Goal: Task Accomplishment & Management: Manage account settings

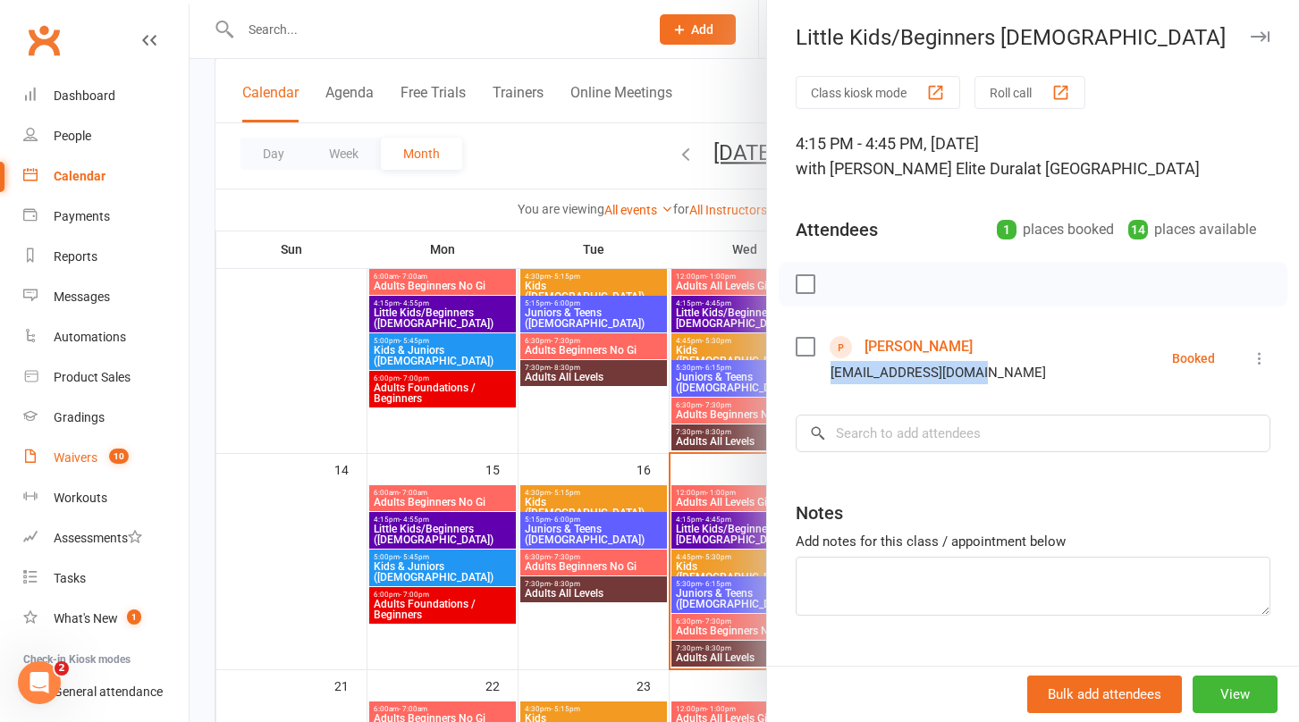
click at [68, 460] on div "Waivers" at bounding box center [76, 458] width 44 height 14
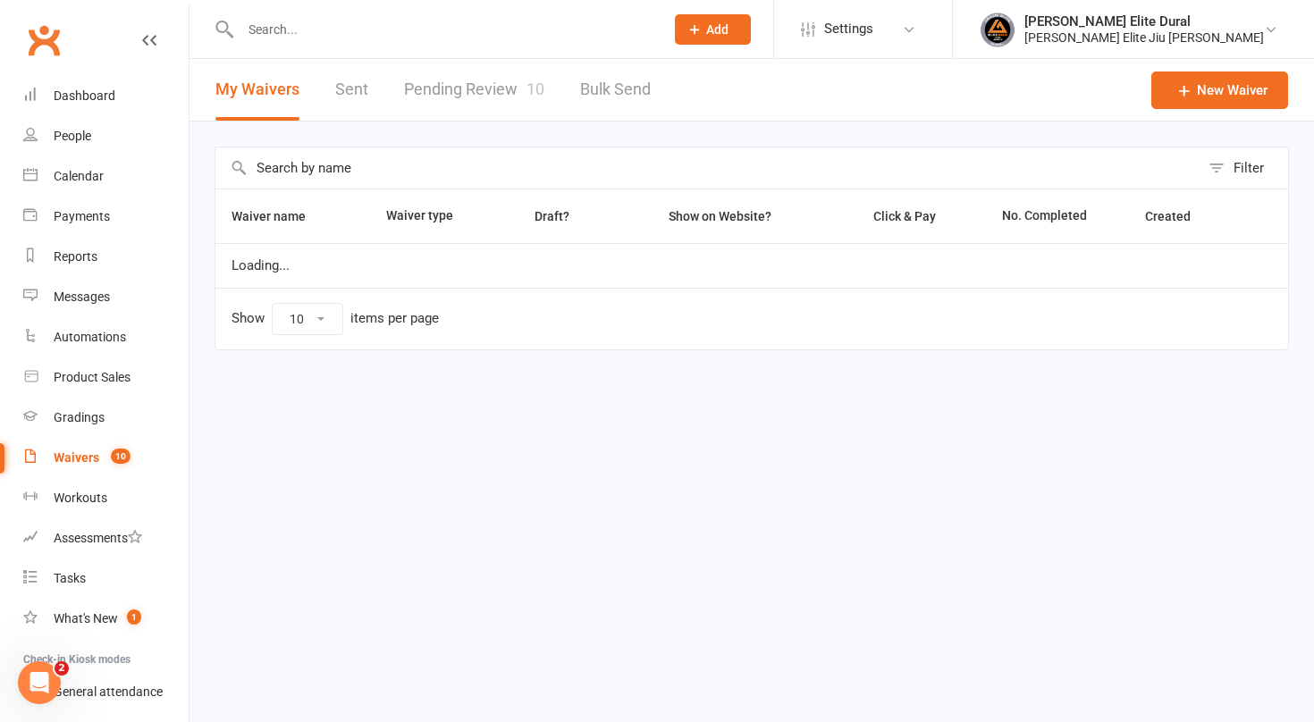
select select "100"
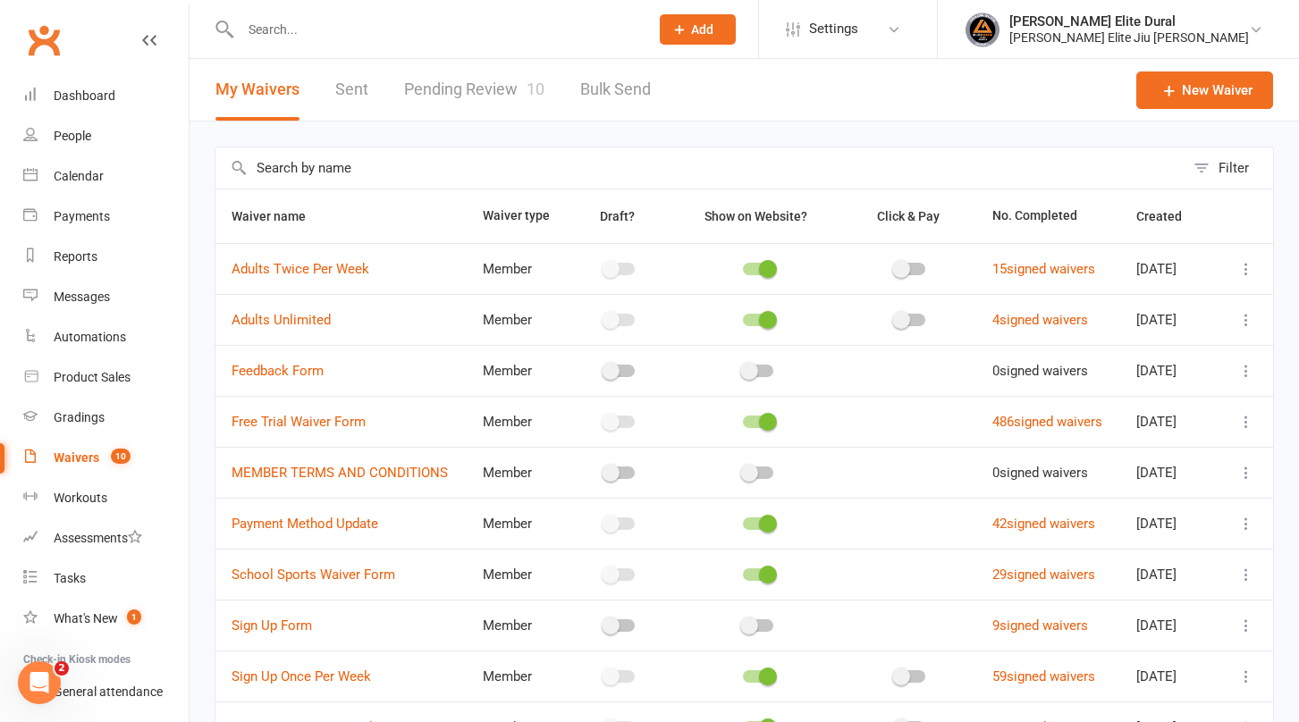
click at [457, 90] on link "Pending Review 10" at bounding box center [474, 90] width 140 height 62
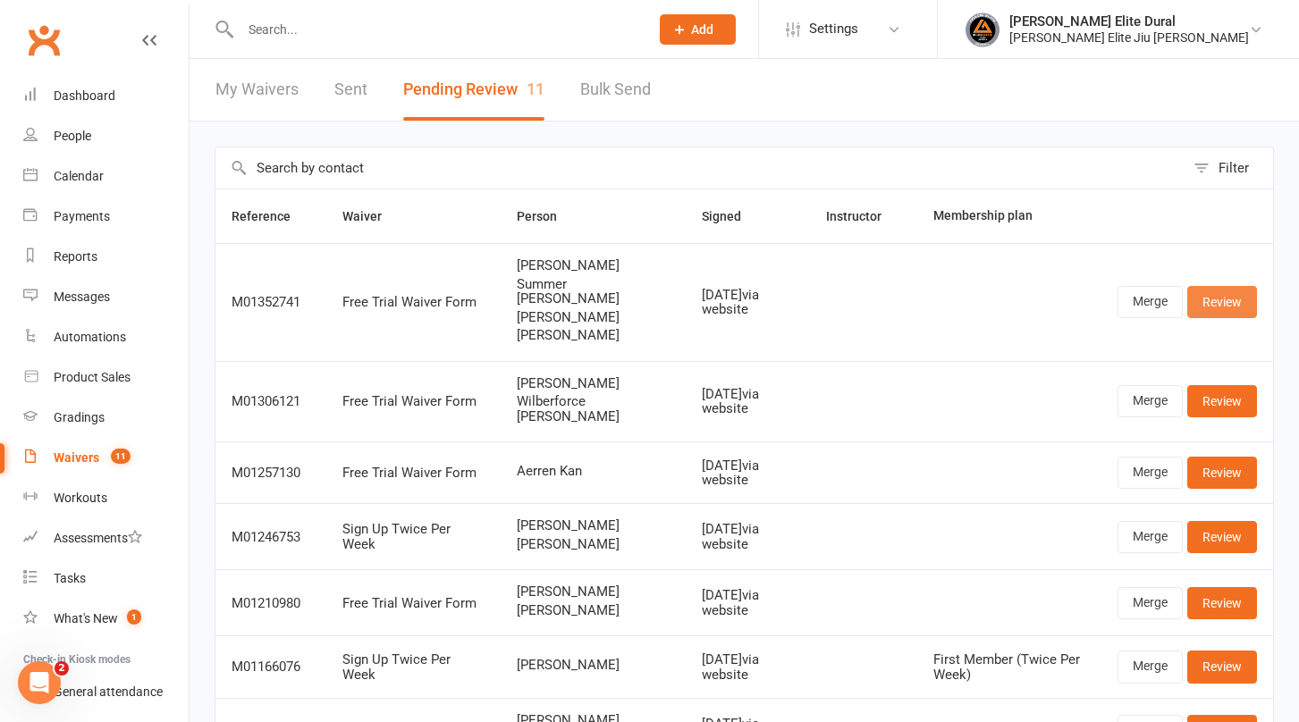
click at [1227, 295] on link "Review" at bounding box center [1222, 302] width 70 height 32
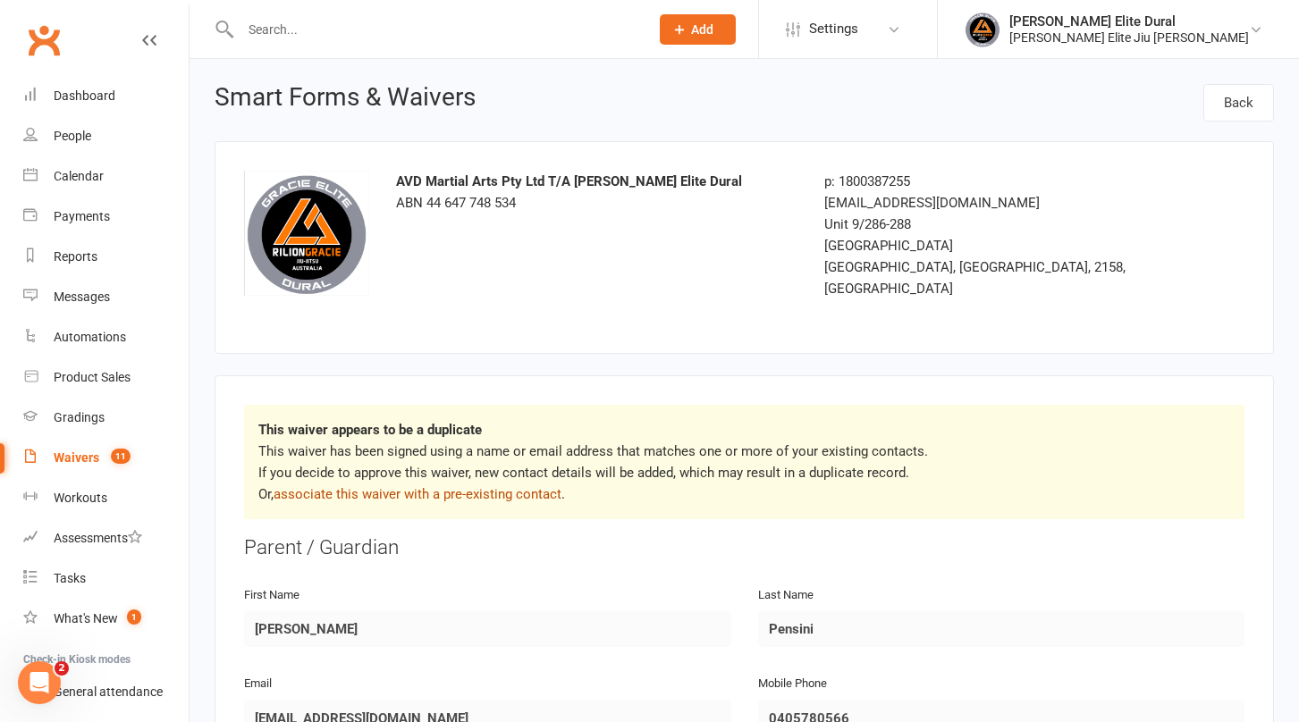
click at [476, 486] on link "associate this waiver with a pre-existing contact" at bounding box center [418, 494] width 288 height 16
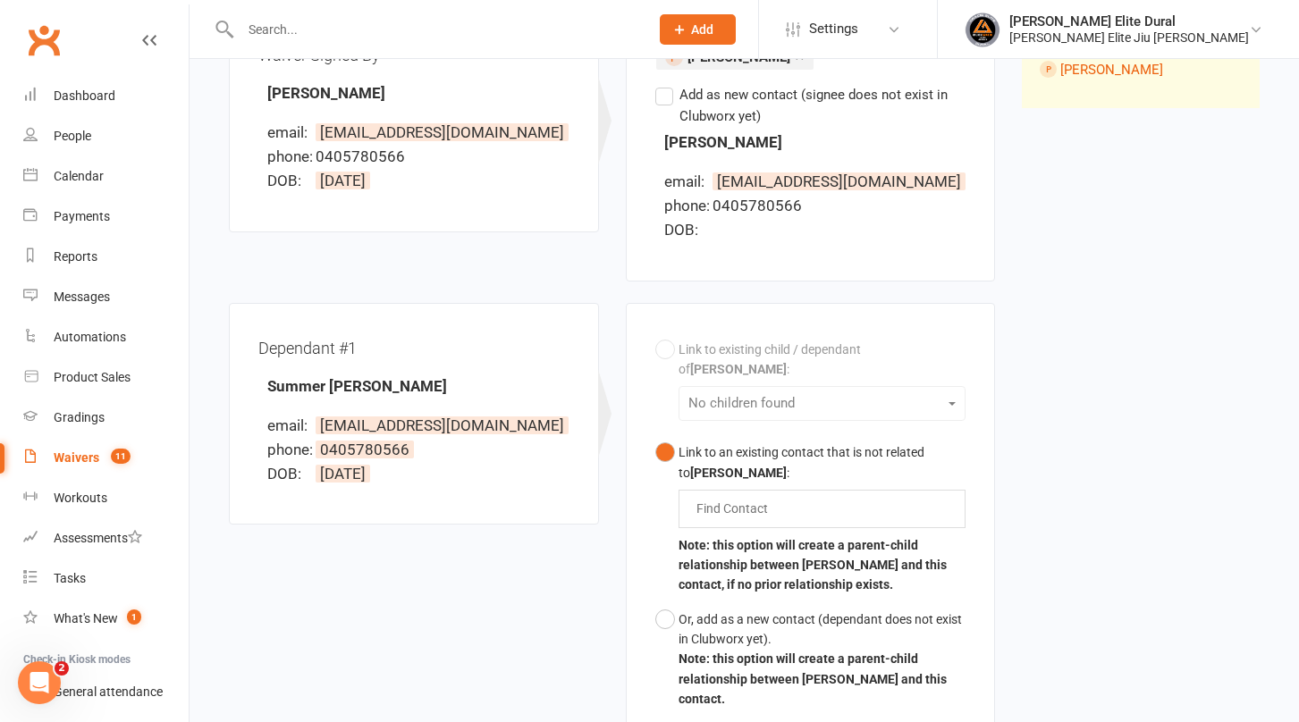
scroll to position [278, 0]
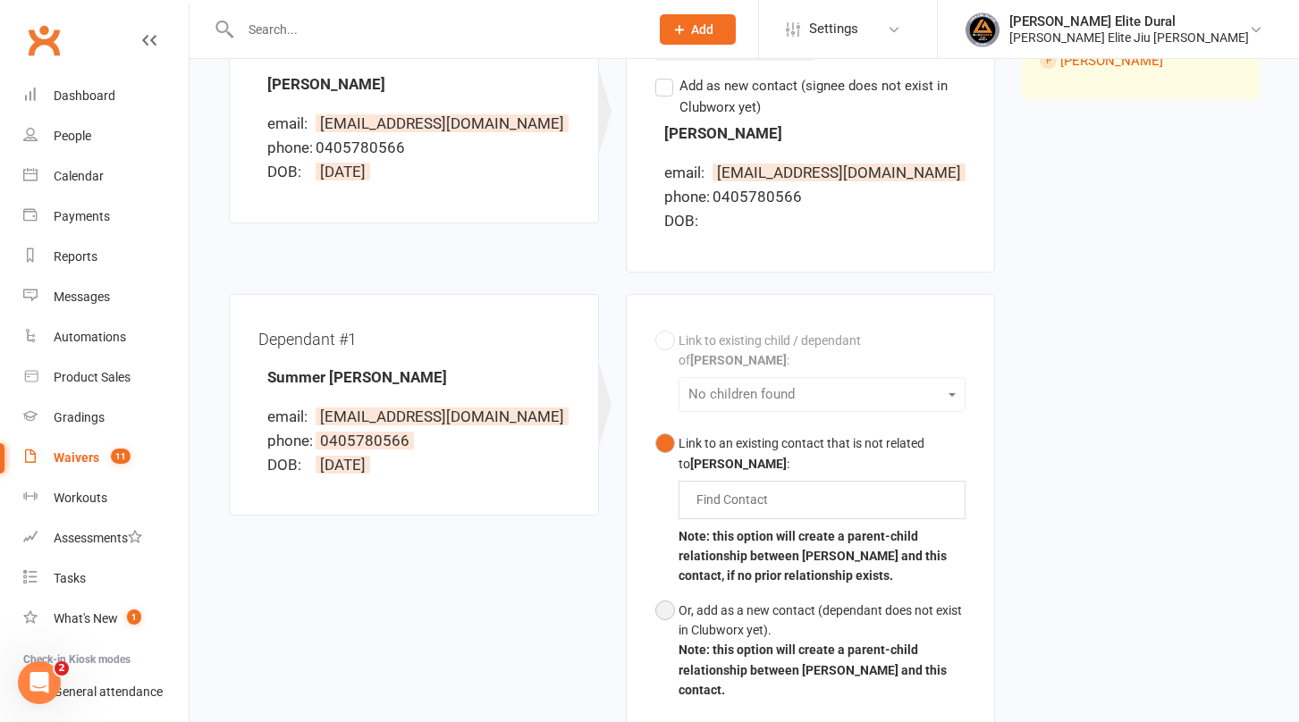
click at [675, 594] on button "Or, add as a new contact (dependant does not exist in Clubworx yet). Note: this…" at bounding box center [810, 651] width 311 height 114
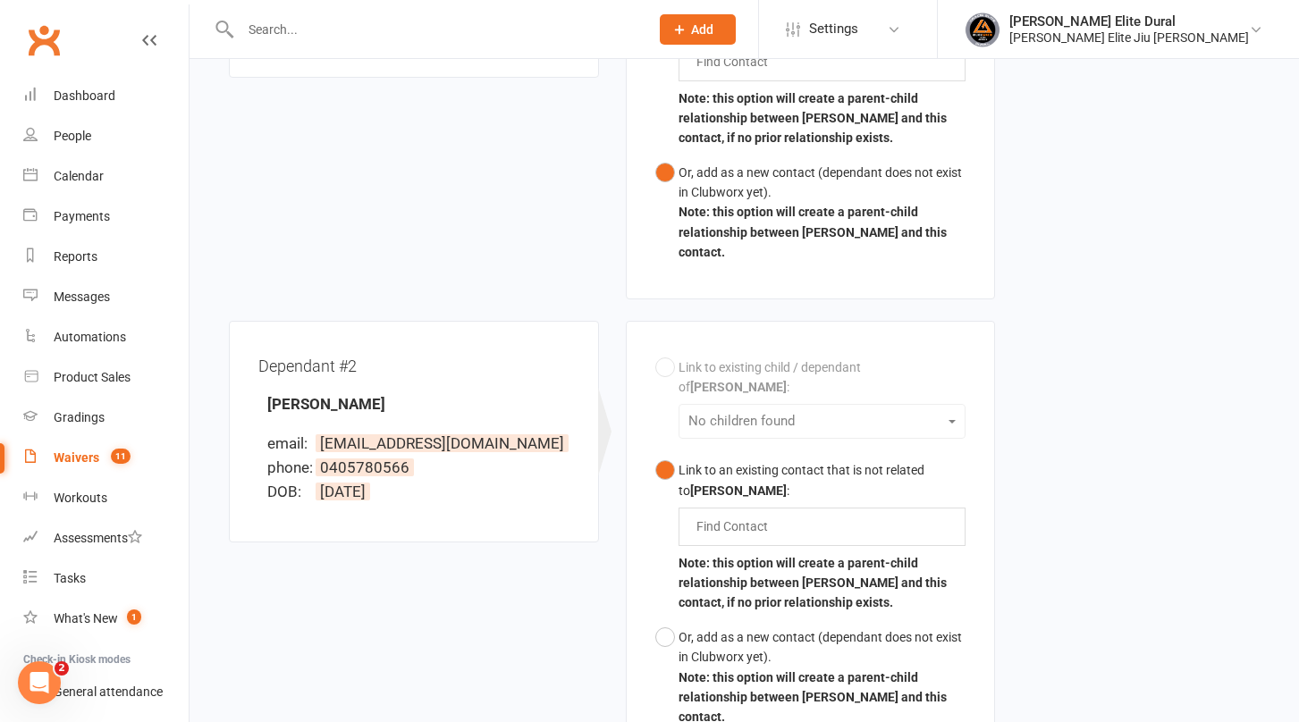
scroll to position [738, 0]
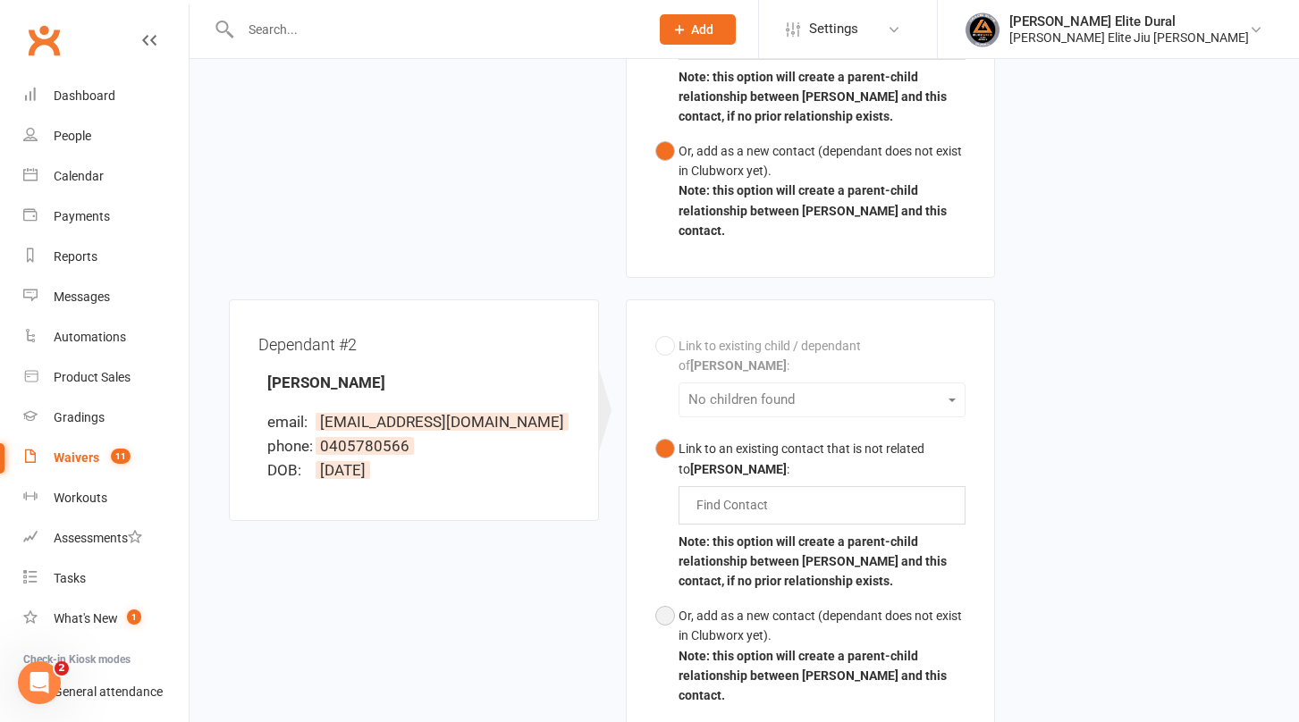
click at [665, 599] on button "Or, add as a new contact (dependant does not exist in Clubworx yet). Note: this…" at bounding box center [810, 656] width 311 height 114
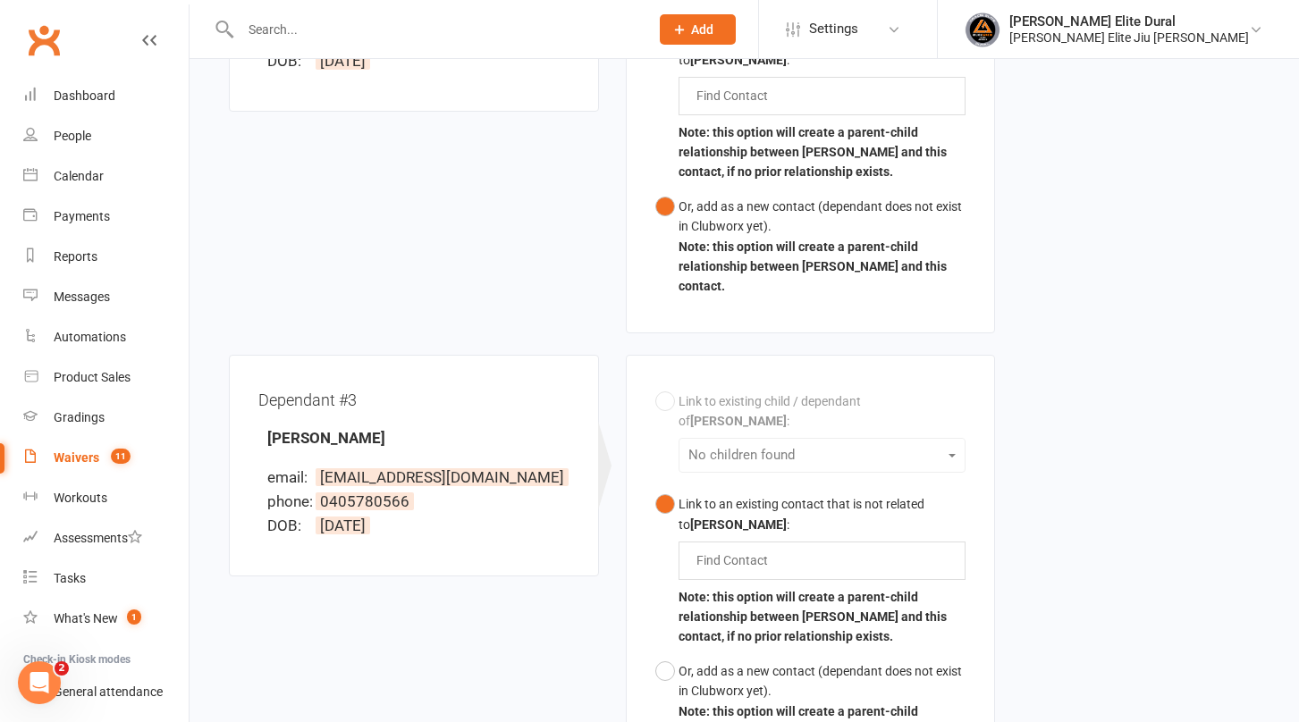
scroll to position [1166, 0]
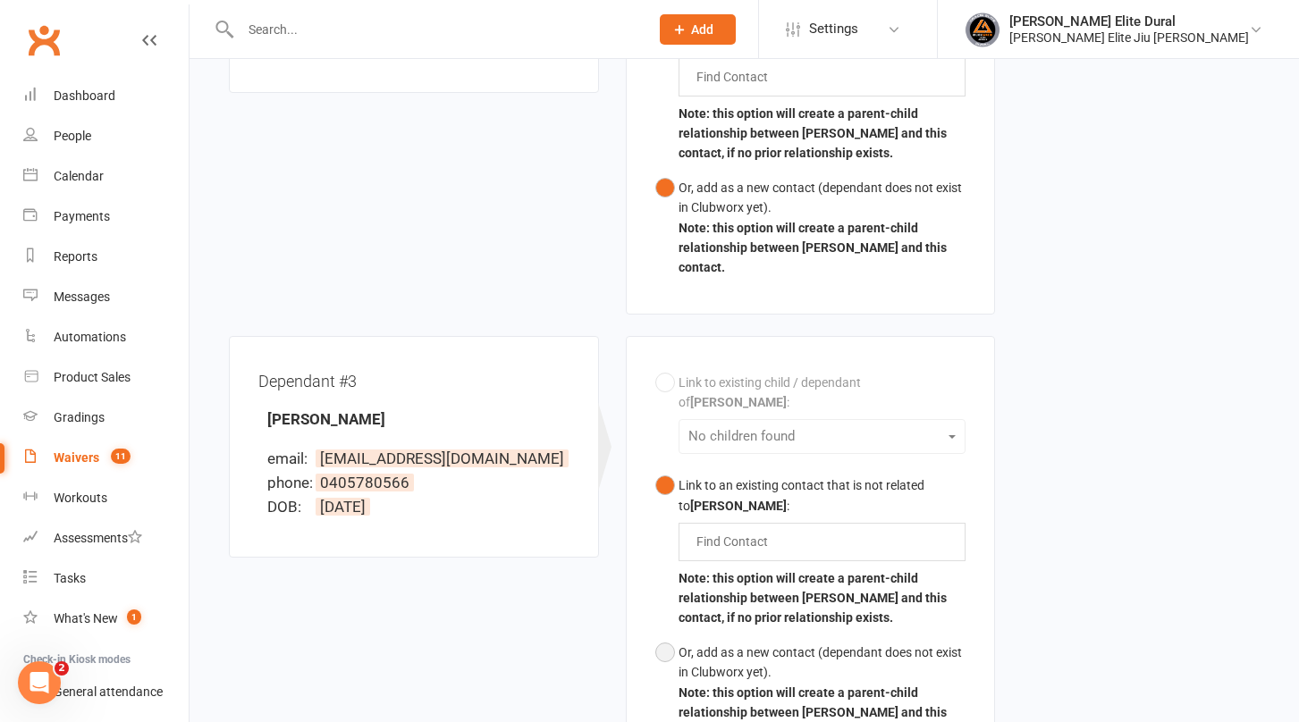
click at [662, 636] on button "Or, add as a new contact (dependant does not exist in Clubworx yet). Note: this…" at bounding box center [810, 693] width 311 height 114
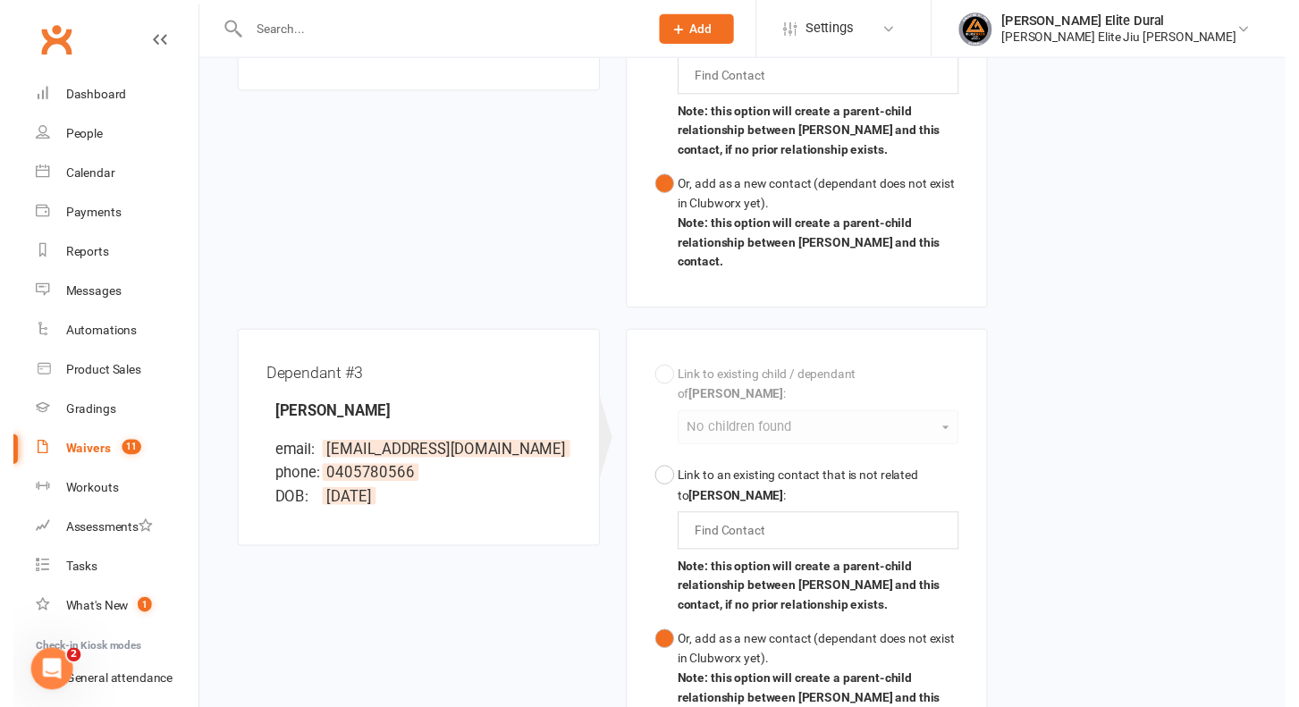
scroll to position [1434, 0]
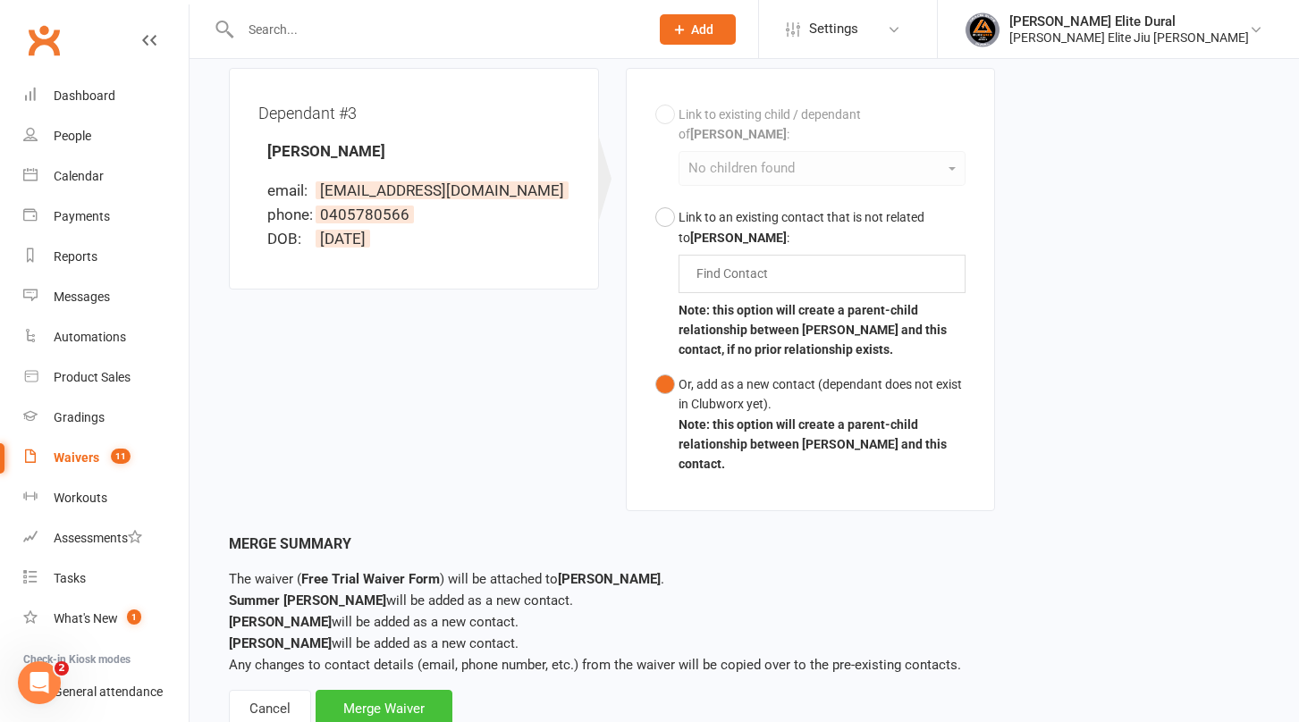
click at [395, 690] on div "Merge Waiver" at bounding box center [384, 709] width 137 height 38
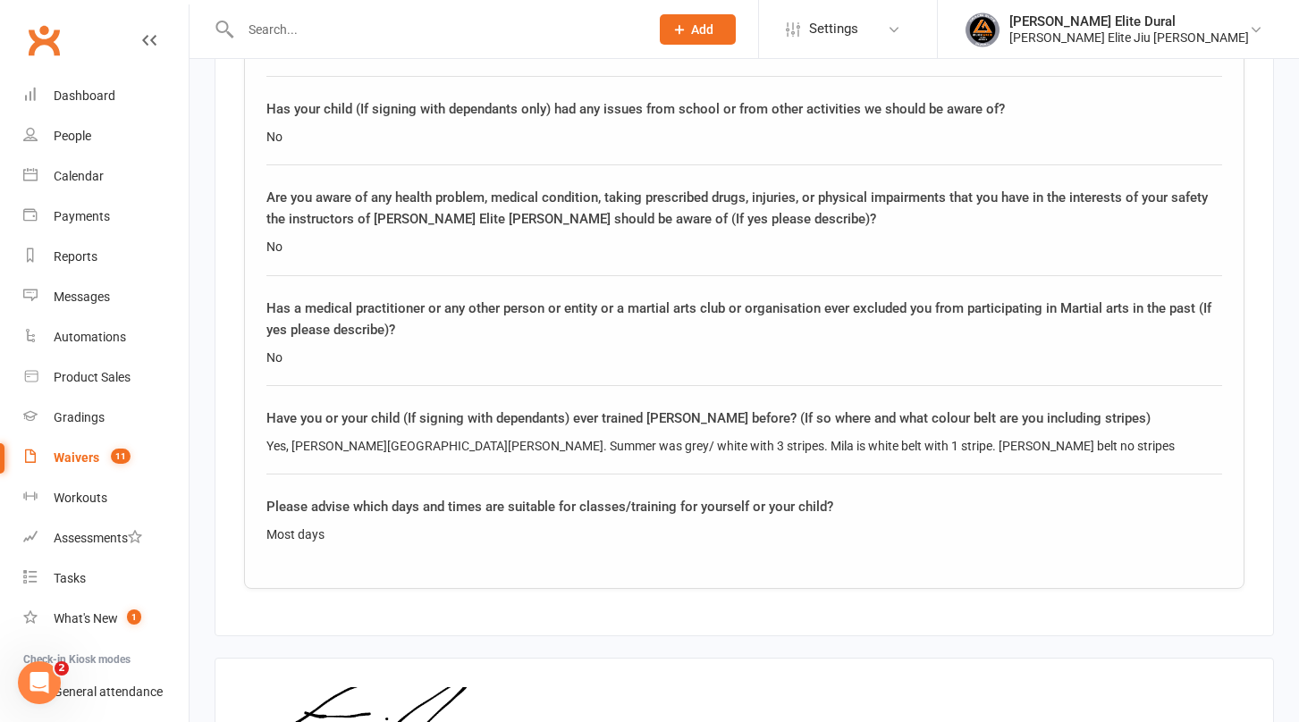
scroll to position [3894, 0]
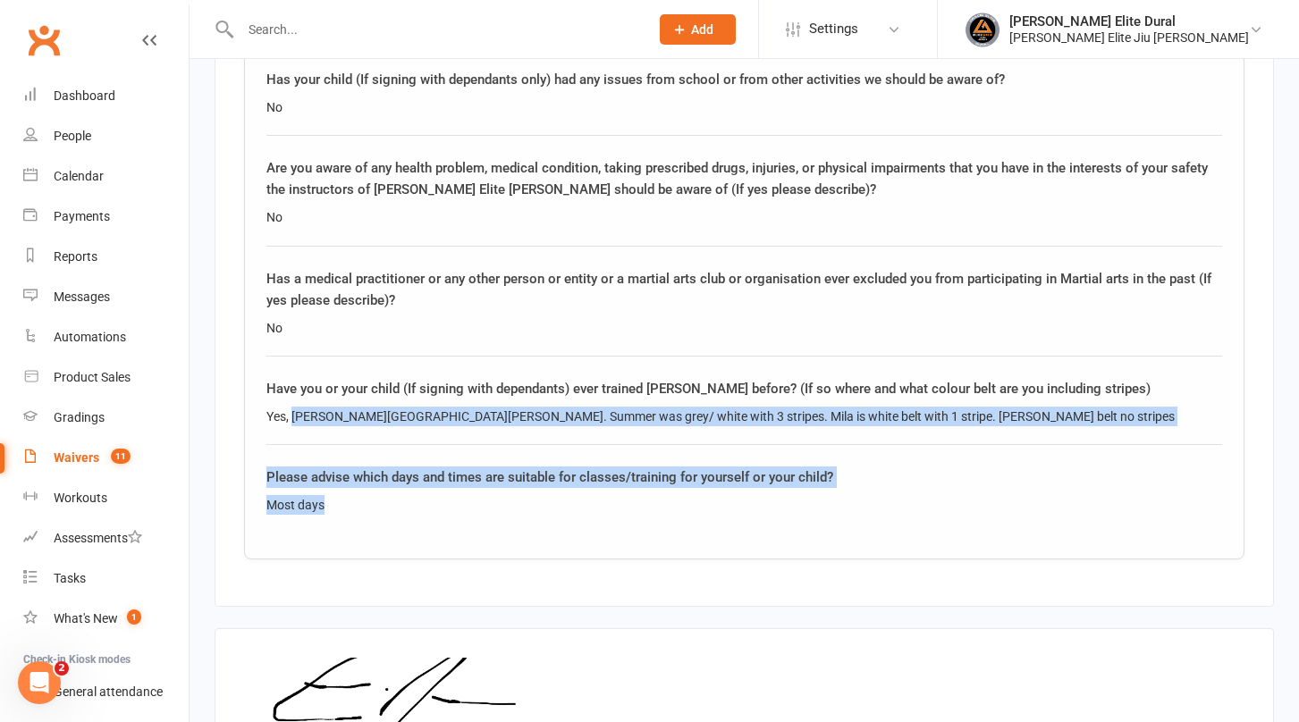
drag, startPoint x: 291, startPoint y: 393, endPoint x: 357, endPoint y: 484, distance: 111.9
click at [357, 495] on div "Most days" at bounding box center [744, 505] width 956 height 20
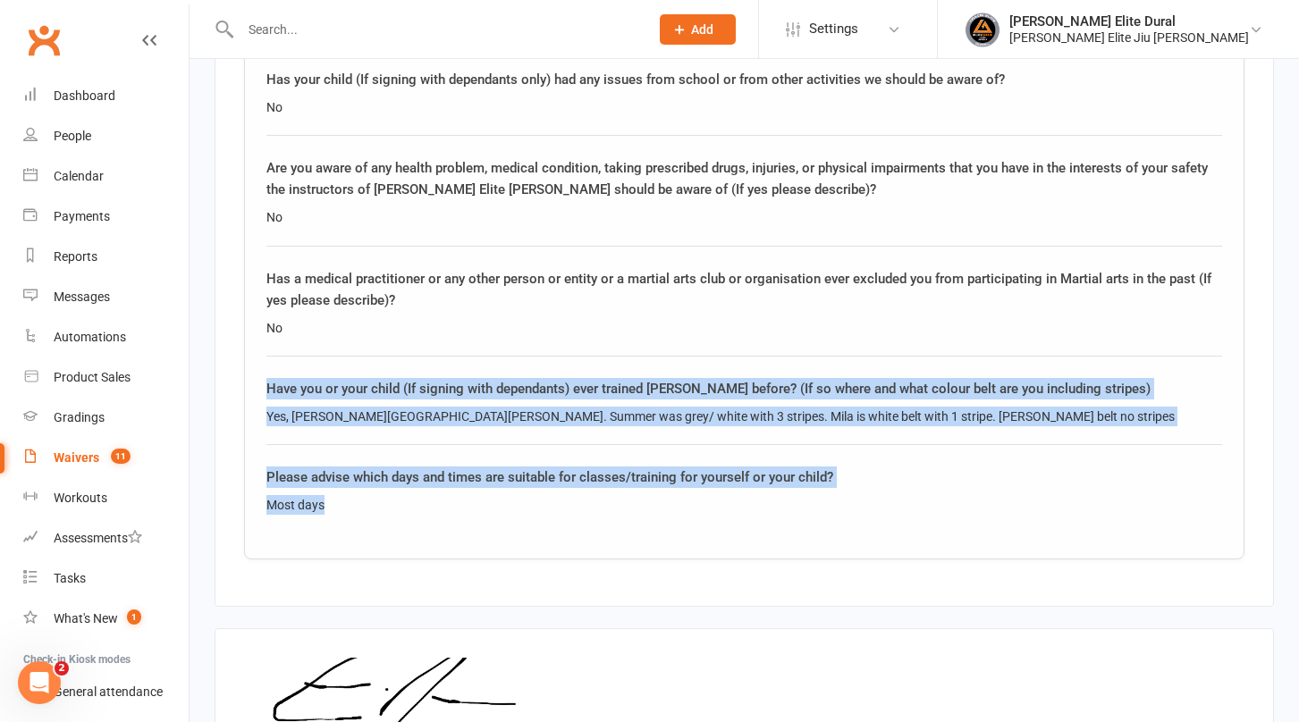
drag, startPoint x: 370, startPoint y: 485, endPoint x: 261, endPoint y: 357, distance: 168.7
drag, startPoint x: 266, startPoint y: 357, endPoint x: 367, endPoint y: 504, distance: 178.3
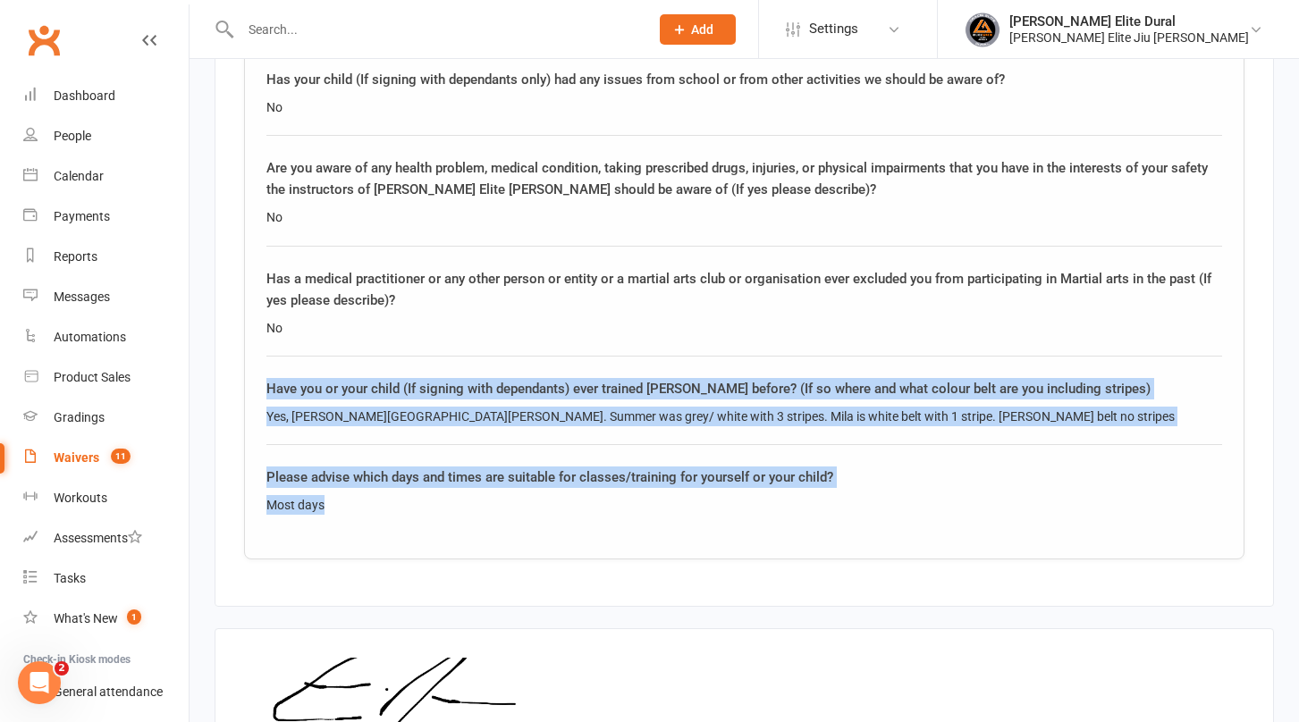
drag, startPoint x: 380, startPoint y: 488, endPoint x: 284, endPoint y: 367, distance: 154.0
click at [284, 378] on div "Have you or your child (If signing with dependants) ever trained Jiu Jitsu befo…" at bounding box center [744, 388] width 956 height 21
drag, startPoint x: 277, startPoint y: 368, endPoint x: 353, endPoint y: 486, distance: 140.4
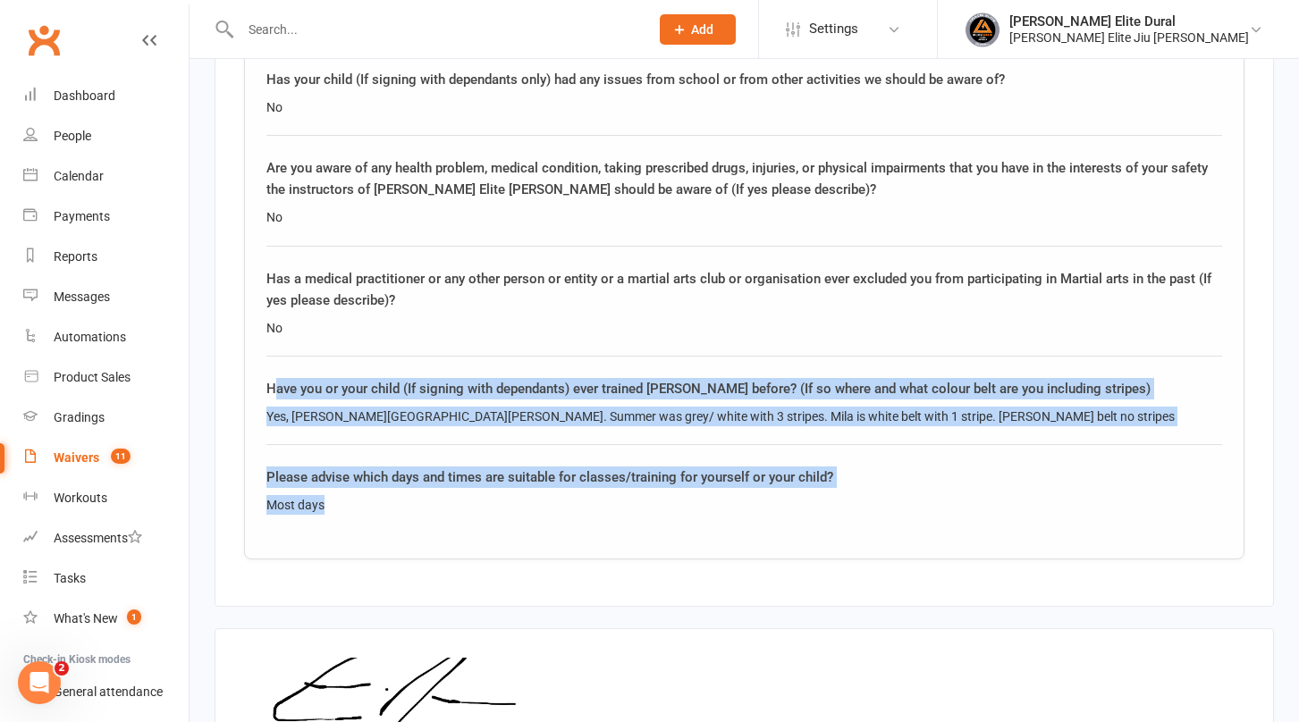
click at [353, 495] on div "Most days" at bounding box center [744, 505] width 956 height 20
drag, startPoint x: 393, startPoint y: 481, endPoint x: 273, endPoint y: 361, distance: 170.0
click at [273, 378] on div "Have you or your child (If signing with dependants) ever trained Jiu Jitsu befo…" at bounding box center [744, 388] width 956 height 21
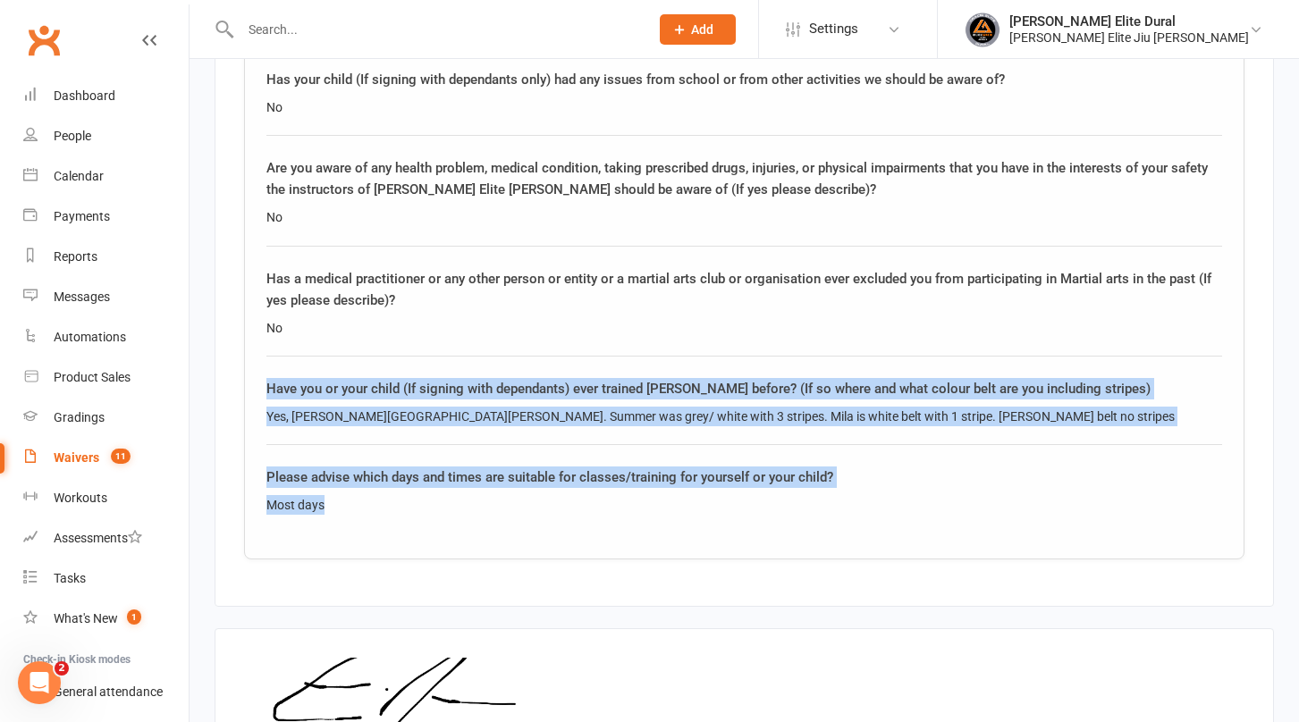
drag, startPoint x: 263, startPoint y: 363, endPoint x: 409, endPoint y: 502, distance: 201.7
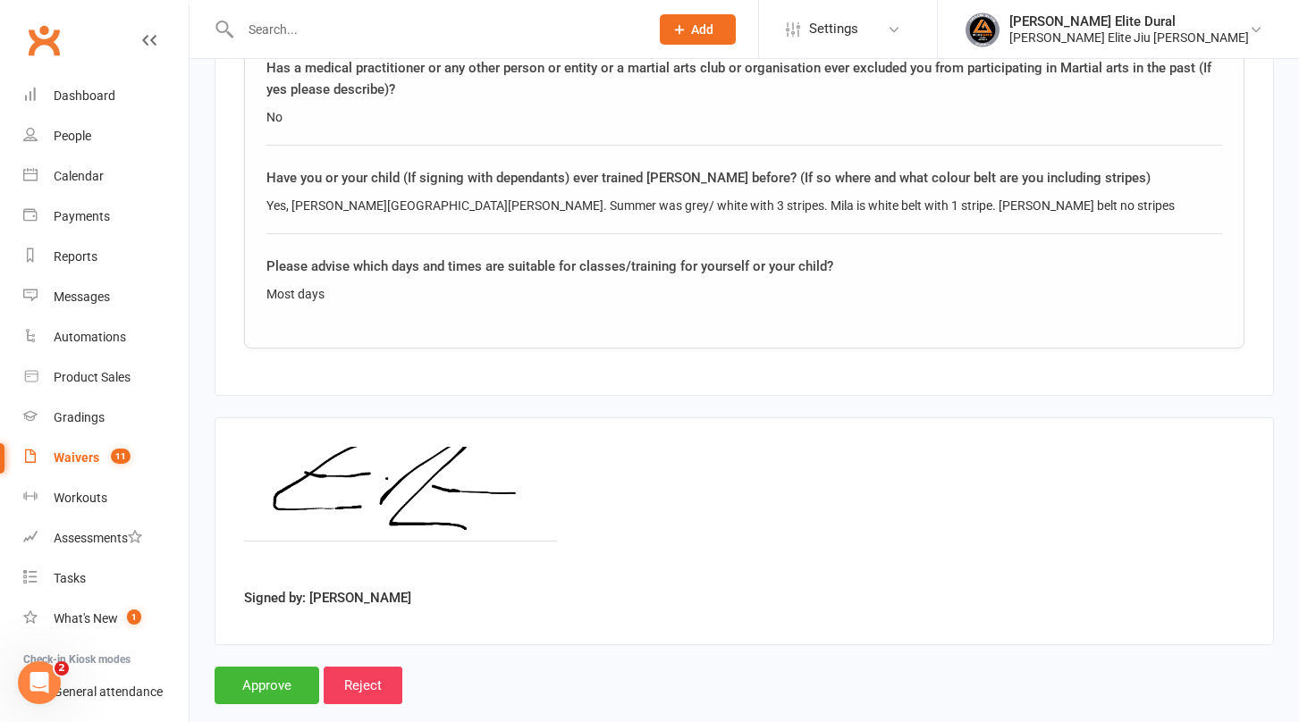
scroll to position [4117, 0]
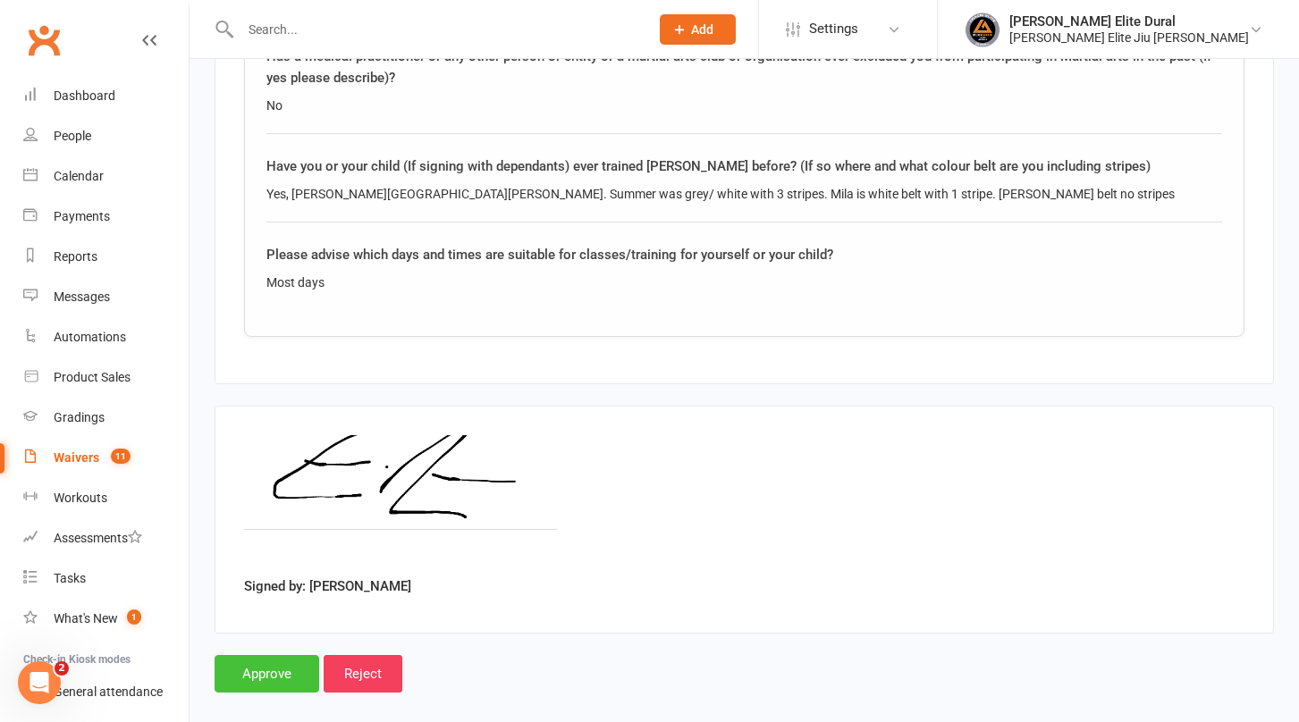
click at [256, 659] on input "Approve" at bounding box center [267, 674] width 105 height 38
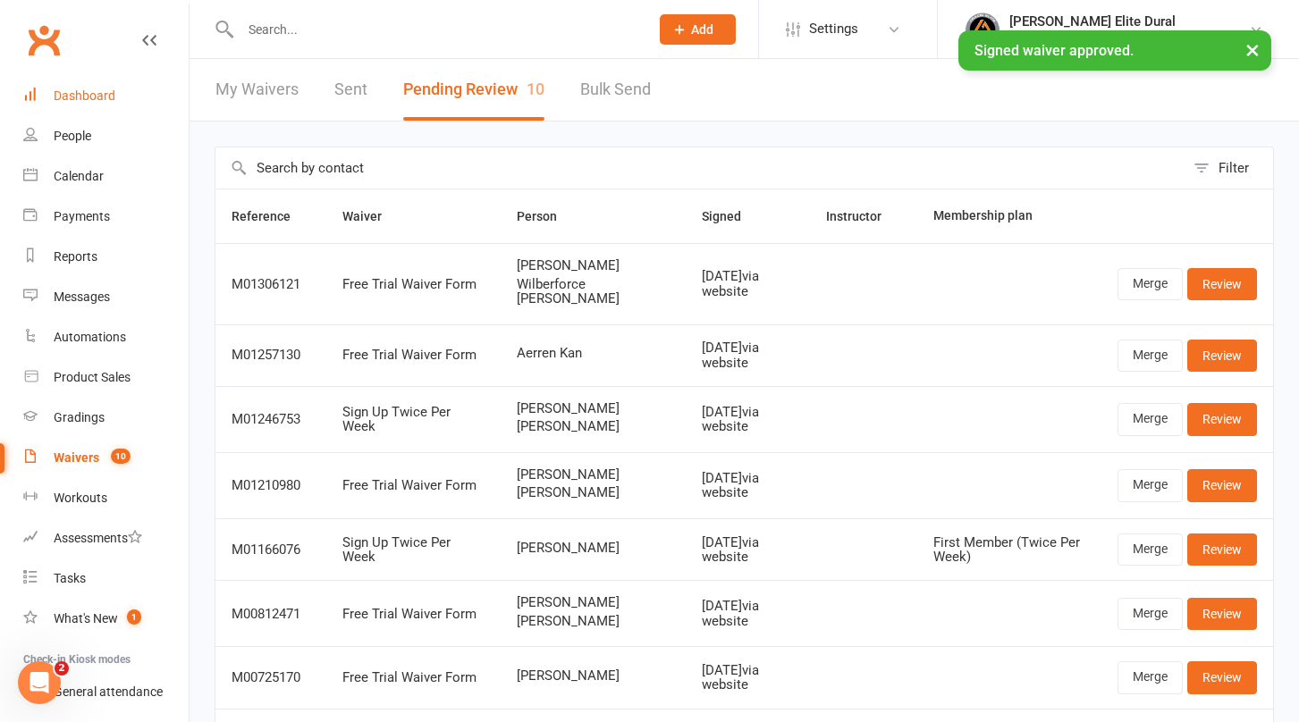
click at [61, 84] on link "Dashboard" at bounding box center [105, 96] width 165 height 40
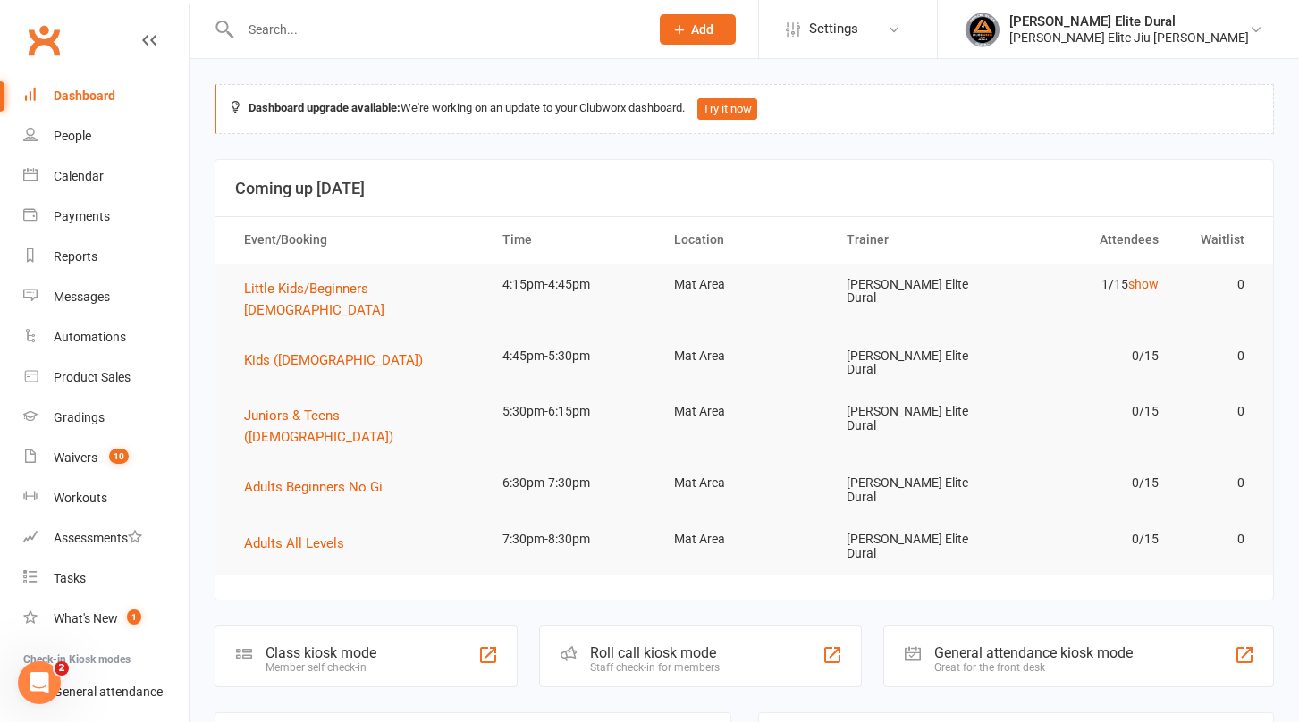
click at [342, 23] on input "text" at bounding box center [435, 29] width 401 height 25
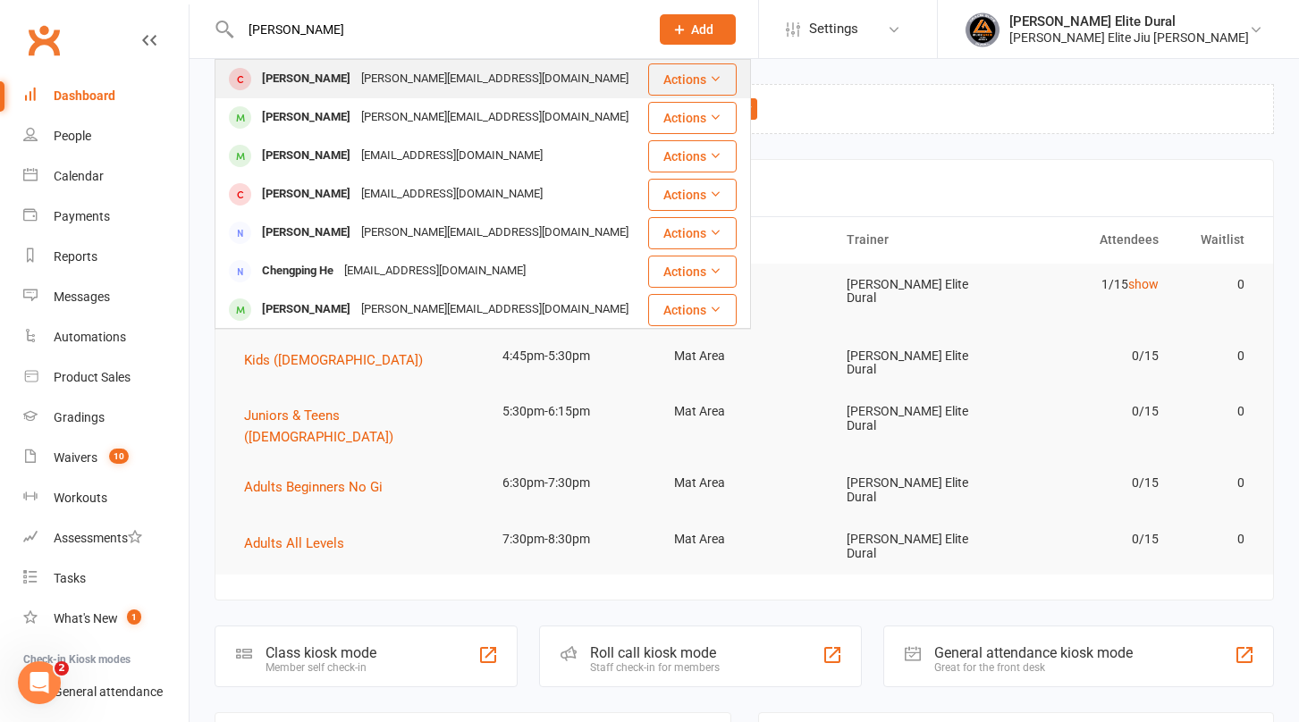
type input "henry"
click at [372, 82] on div "henry_macdonald@icloud.com" at bounding box center [495, 79] width 278 height 26
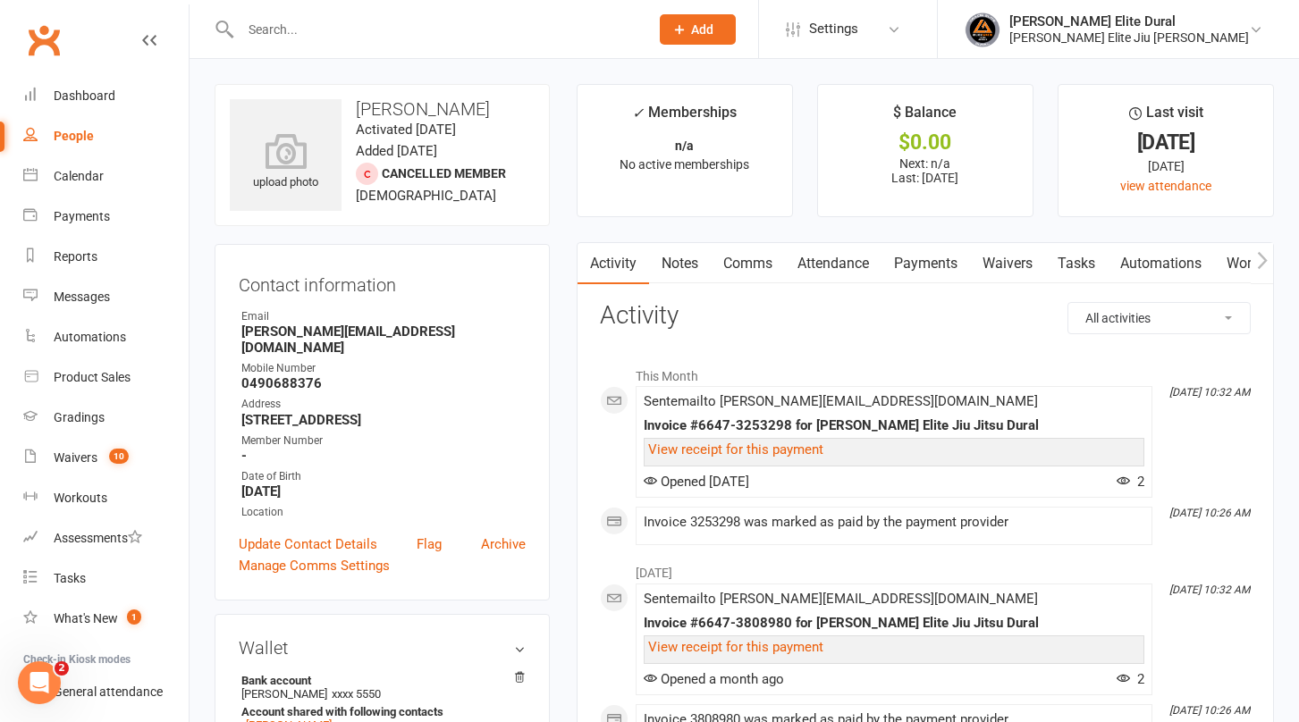
click at [941, 255] on link "Payments" at bounding box center [925, 263] width 89 height 41
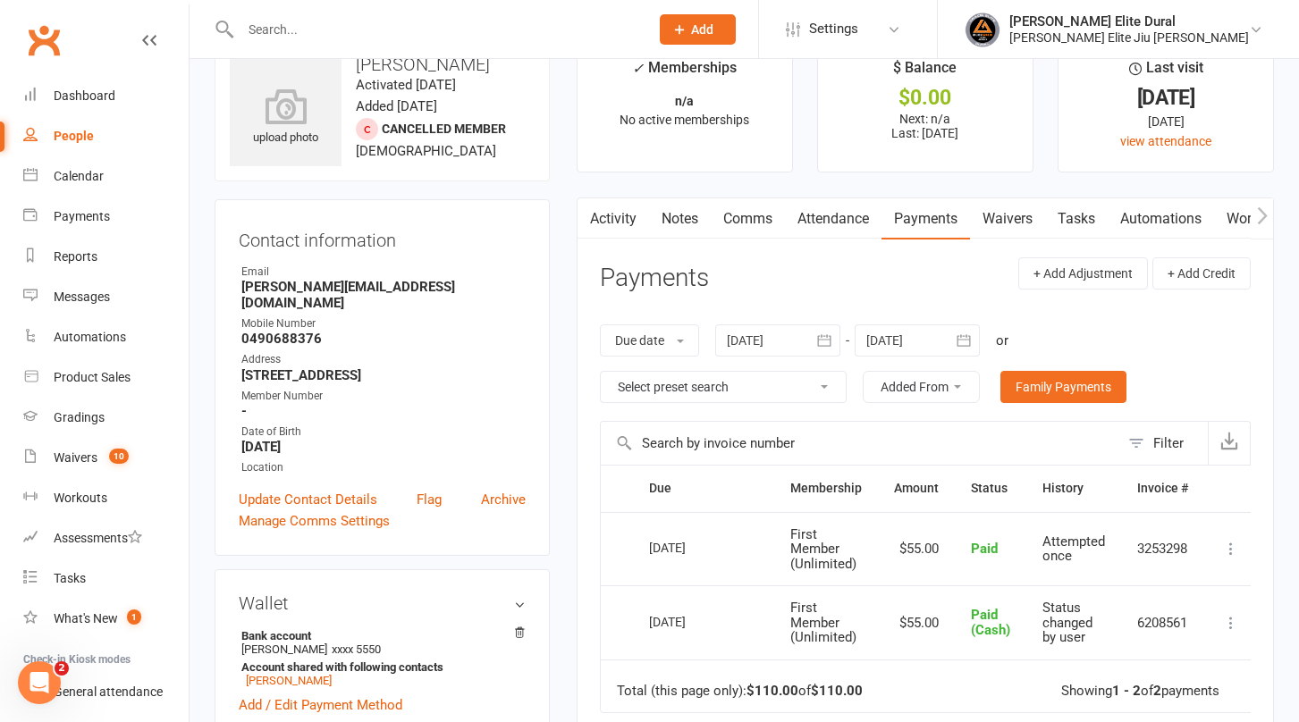
scroll to position [43, 0]
click at [963, 343] on icon "button" at bounding box center [964, 342] width 18 height 18
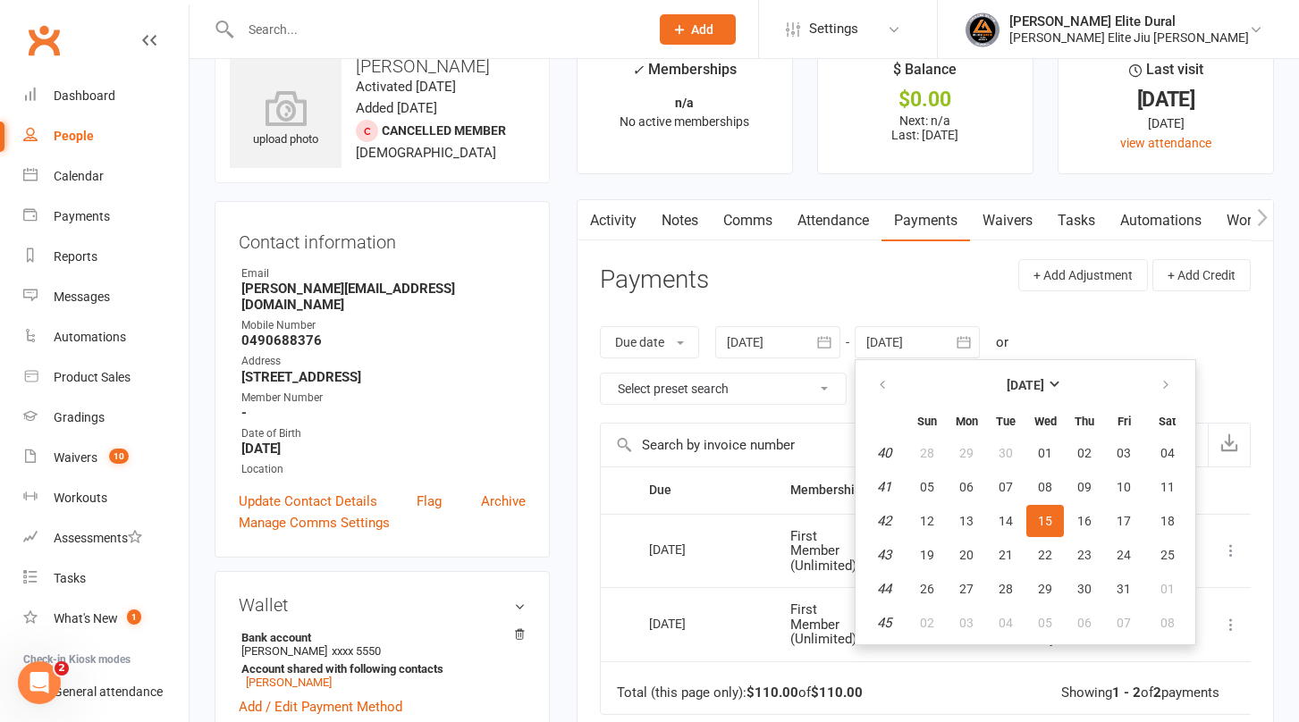
click at [825, 345] on icon "button" at bounding box center [824, 342] width 18 height 18
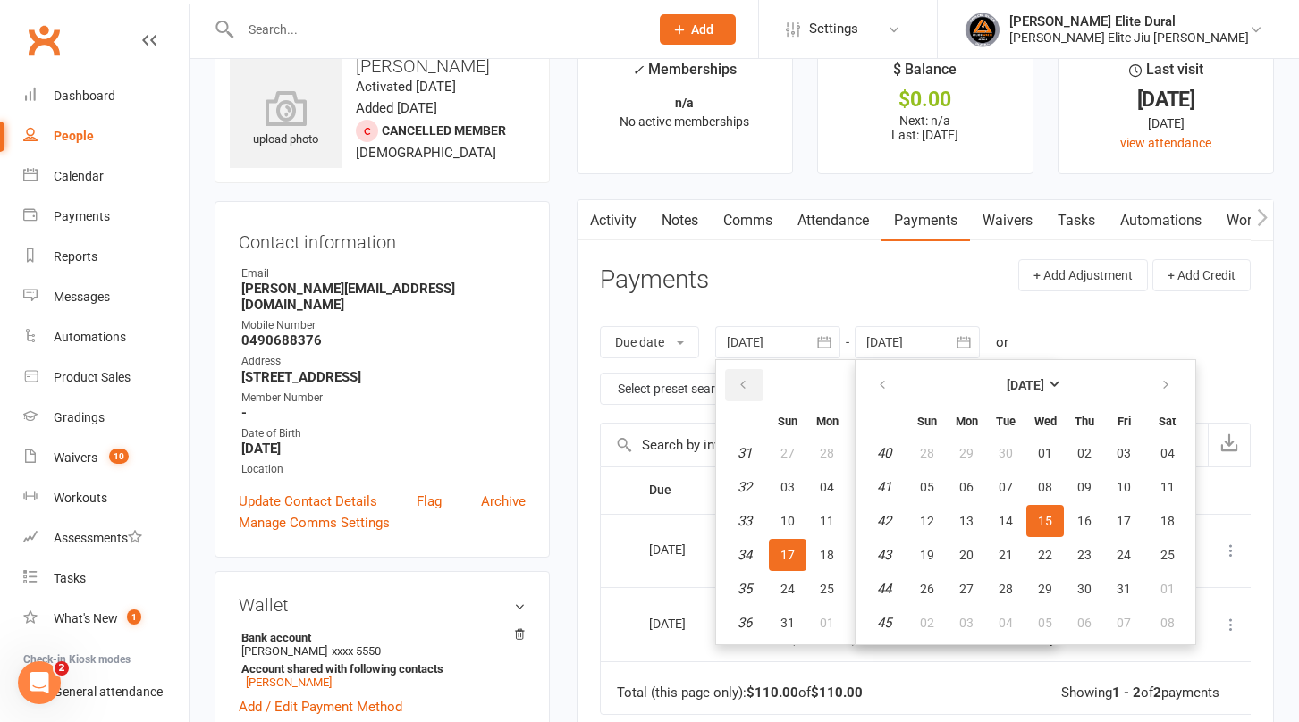
click at [738, 384] on button "button" at bounding box center [744, 385] width 38 height 32
click at [787, 453] on span "29" at bounding box center [787, 453] width 14 height 14
type input "29 Jun 2025"
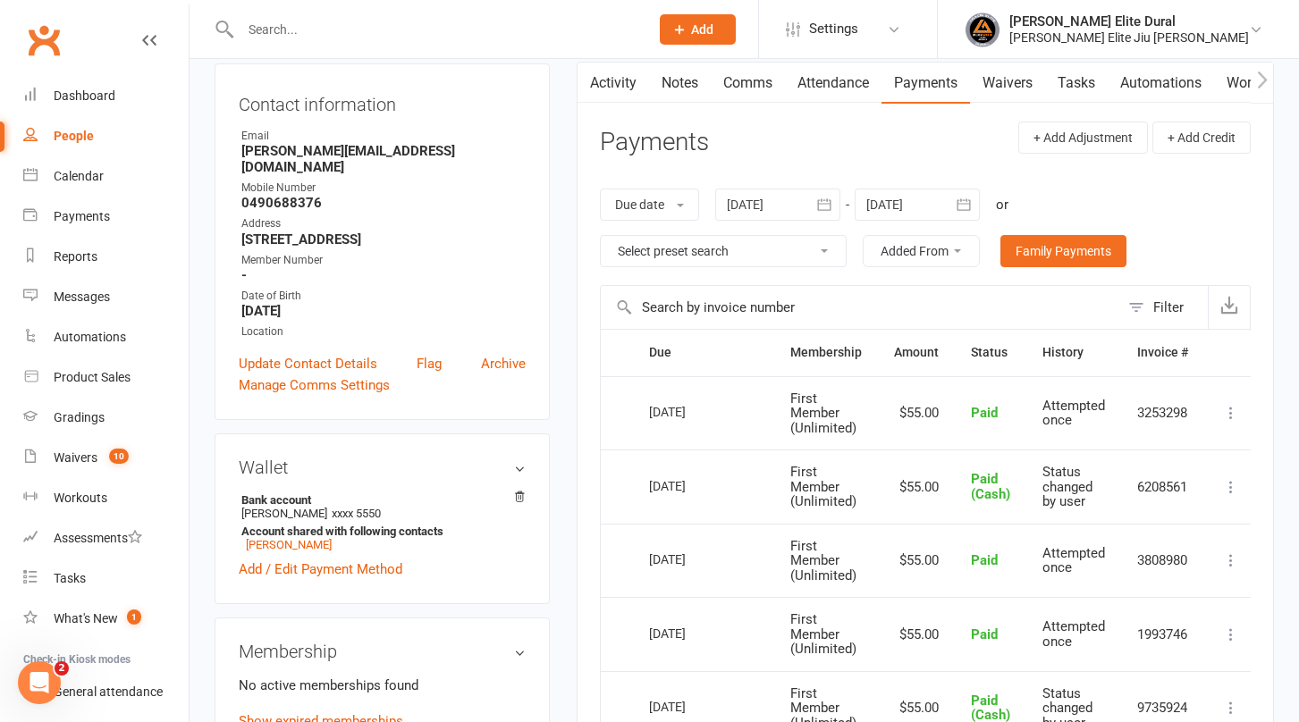
scroll to position [0, 0]
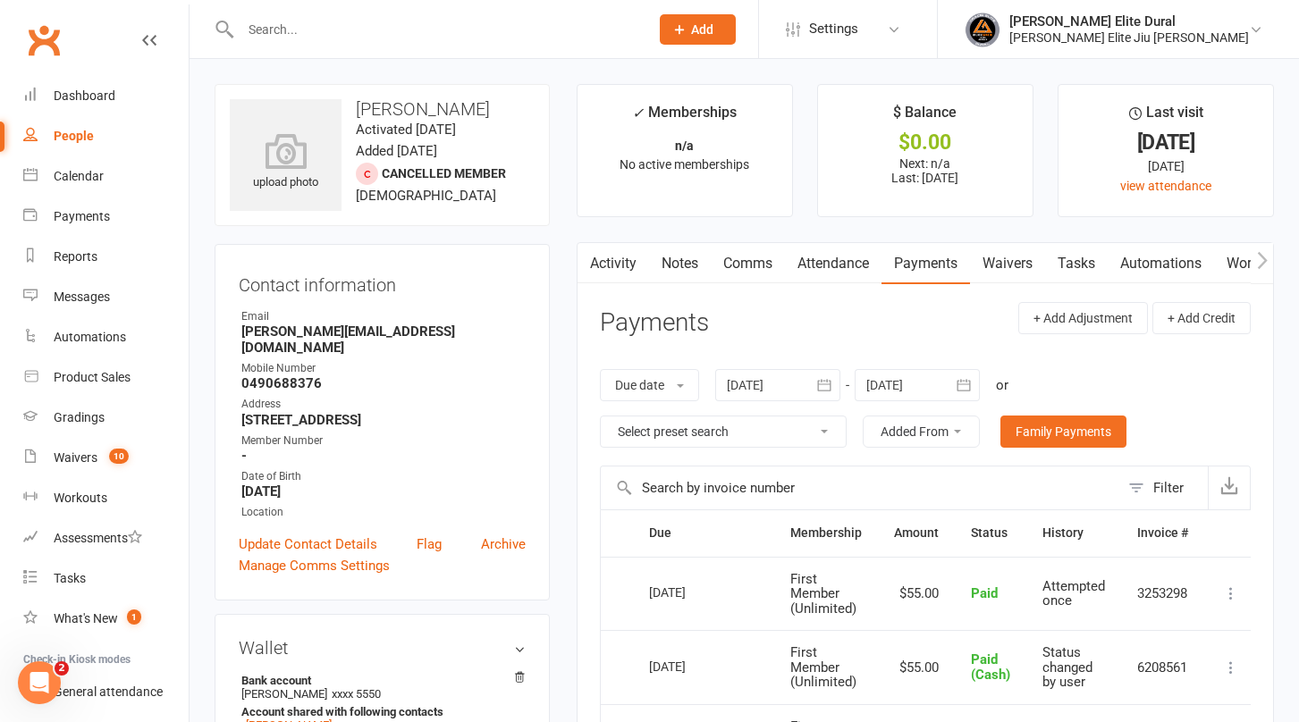
click at [82, 93] on div "Dashboard" at bounding box center [85, 96] width 62 height 14
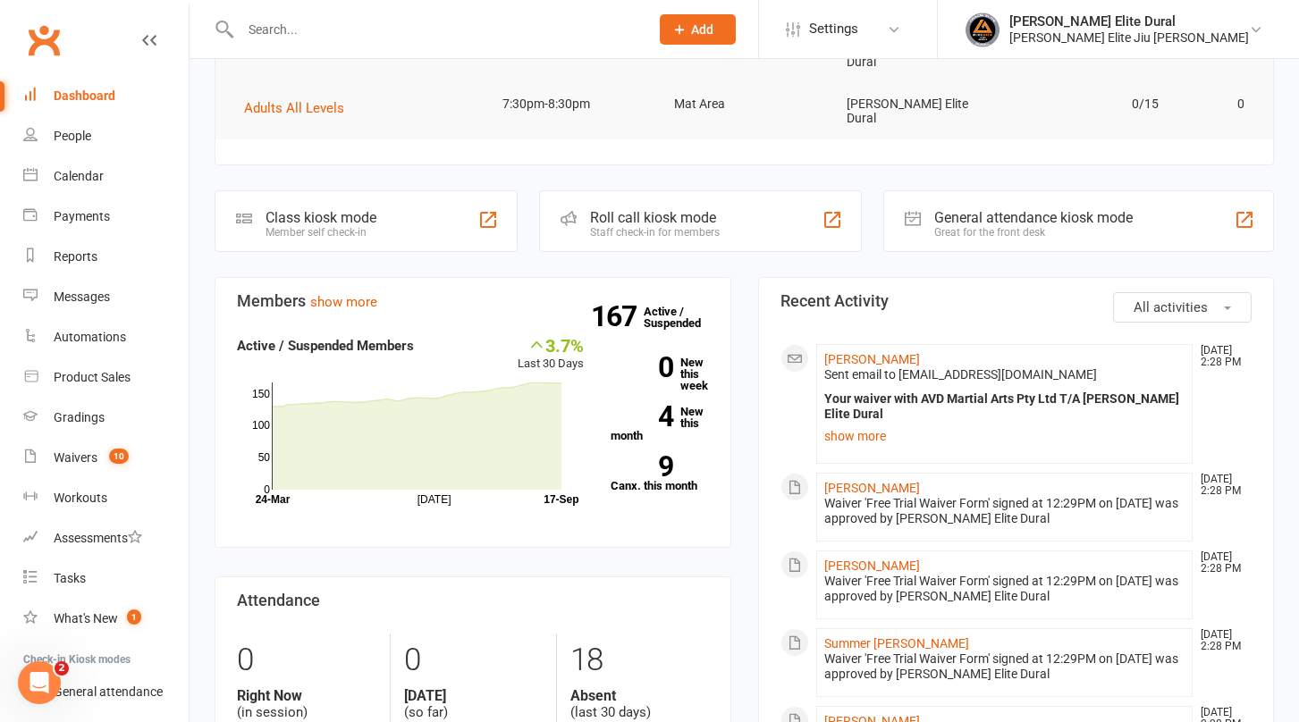
scroll to position [441, 0]
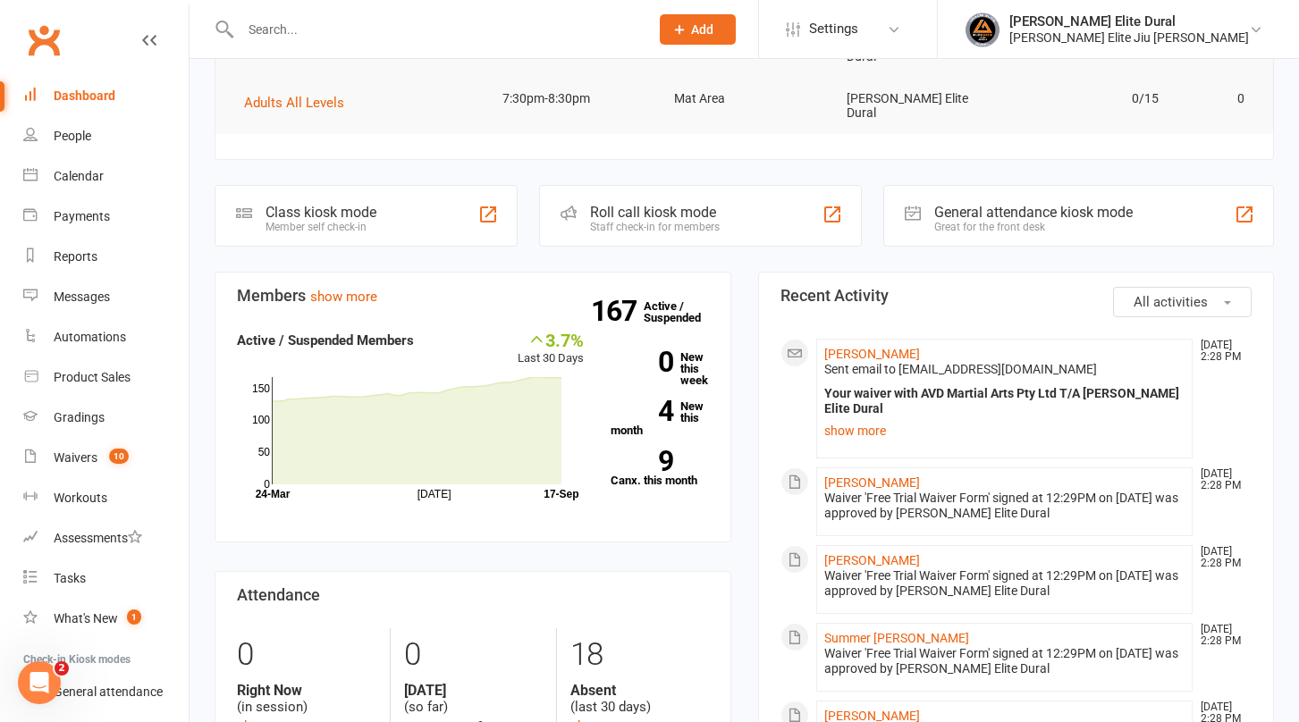
click at [403, 32] on input "text" at bounding box center [435, 29] width 401 height 25
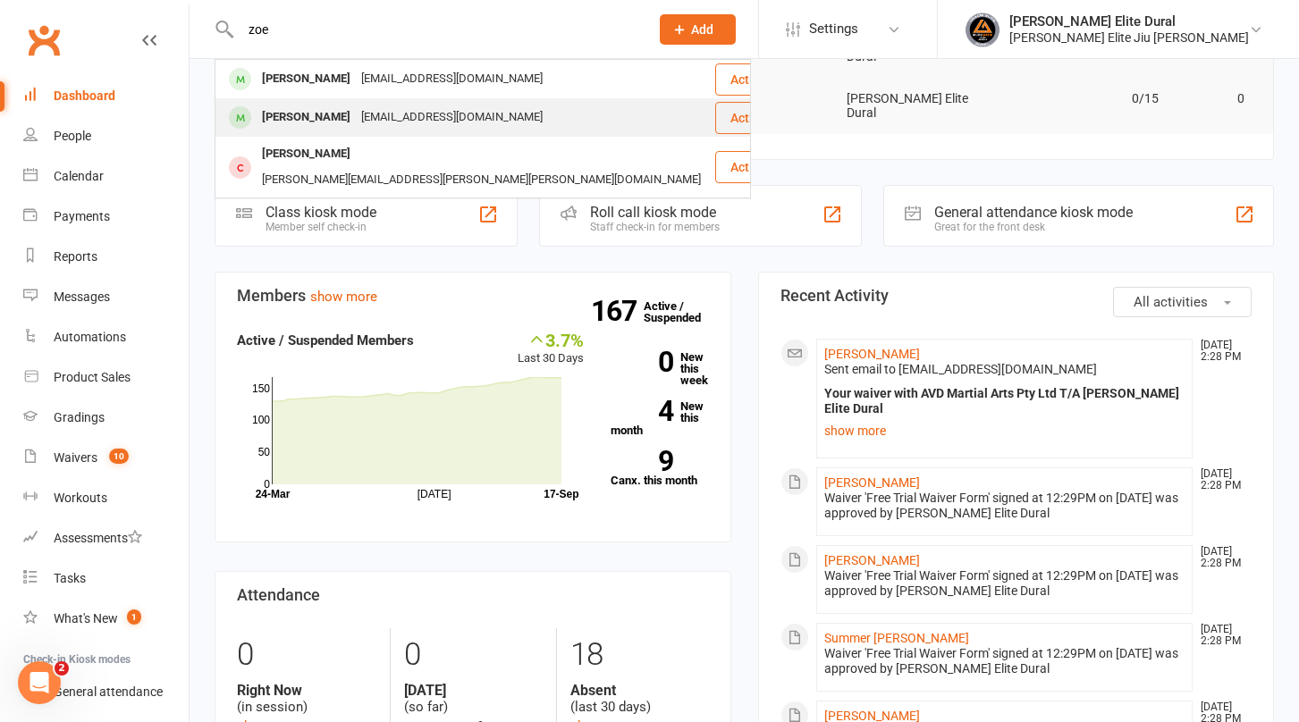
type input "zoe"
click at [414, 111] on div "[EMAIL_ADDRESS][DOMAIN_NAME]" at bounding box center [452, 118] width 192 height 26
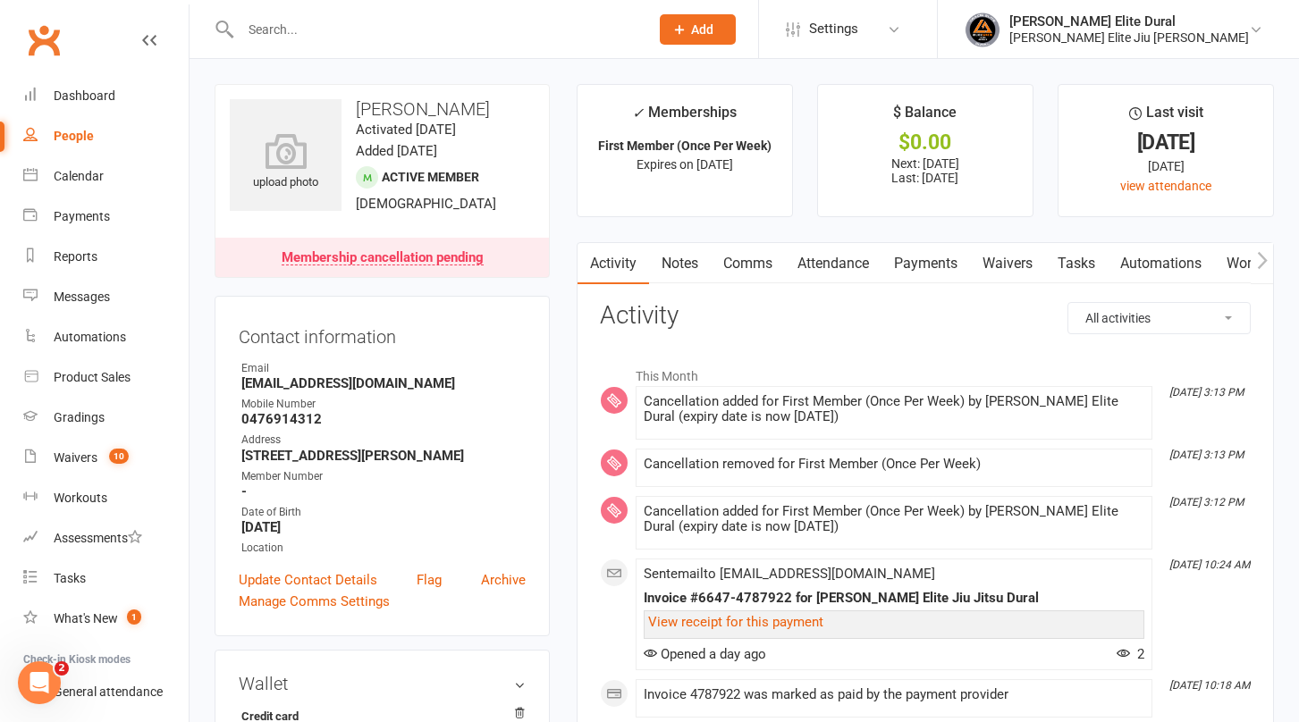
click at [925, 265] on link "Payments" at bounding box center [925, 263] width 89 height 41
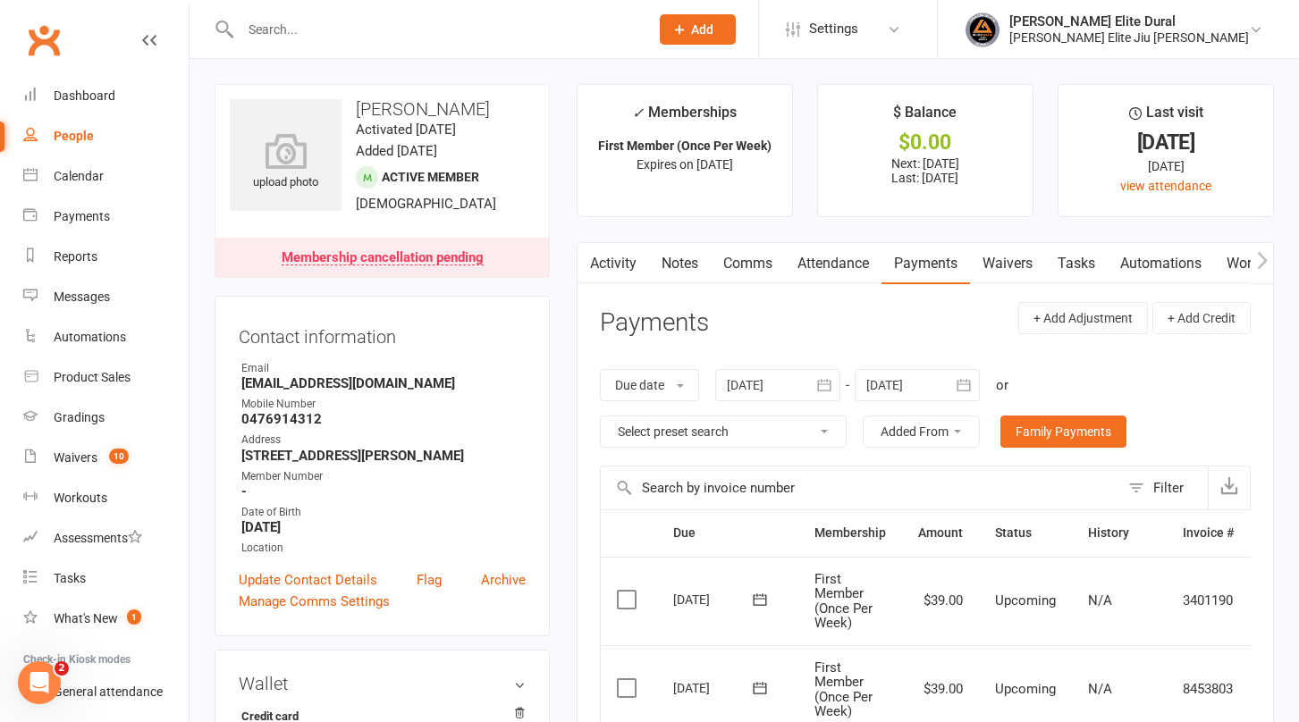
click at [973, 382] on icon "button" at bounding box center [964, 385] width 18 height 18
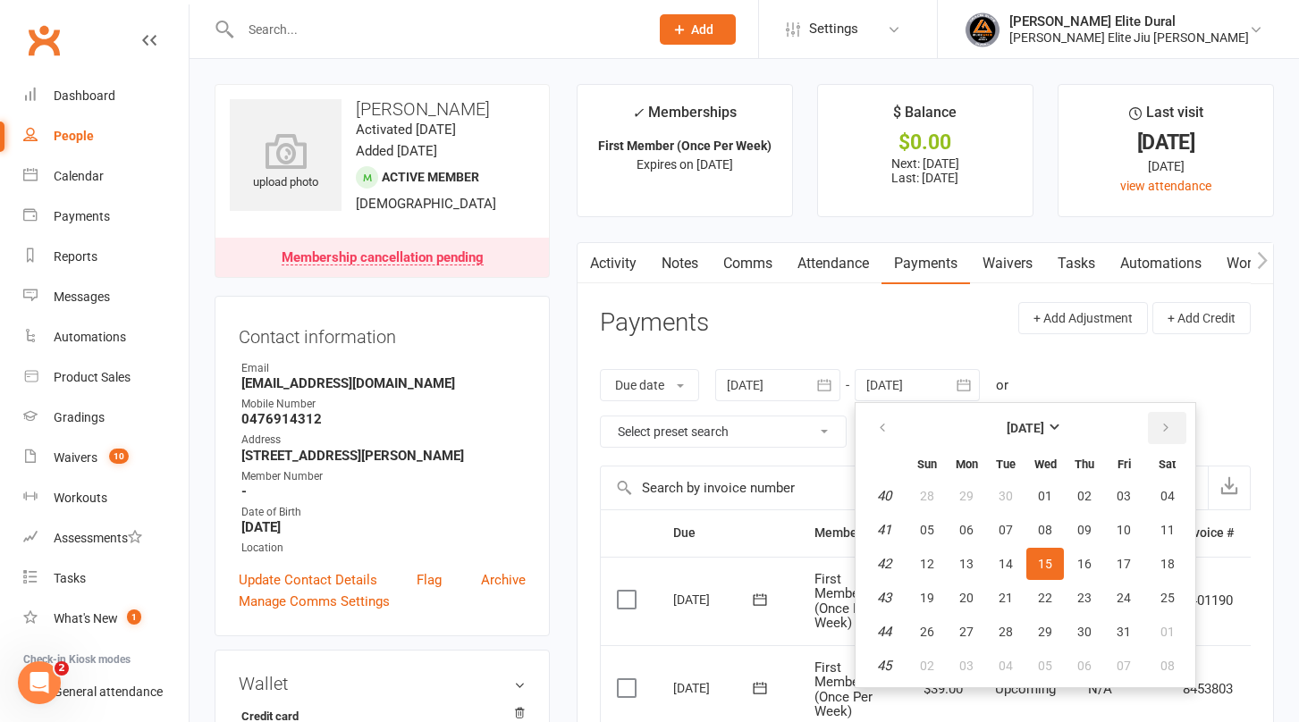
click at [1164, 435] on button "button" at bounding box center [1167, 428] width 38 height 32
click at [1177, 664] on button "10" at bounding box center [1167, 666] width 46 height 32
type input "10 Jan 2026"
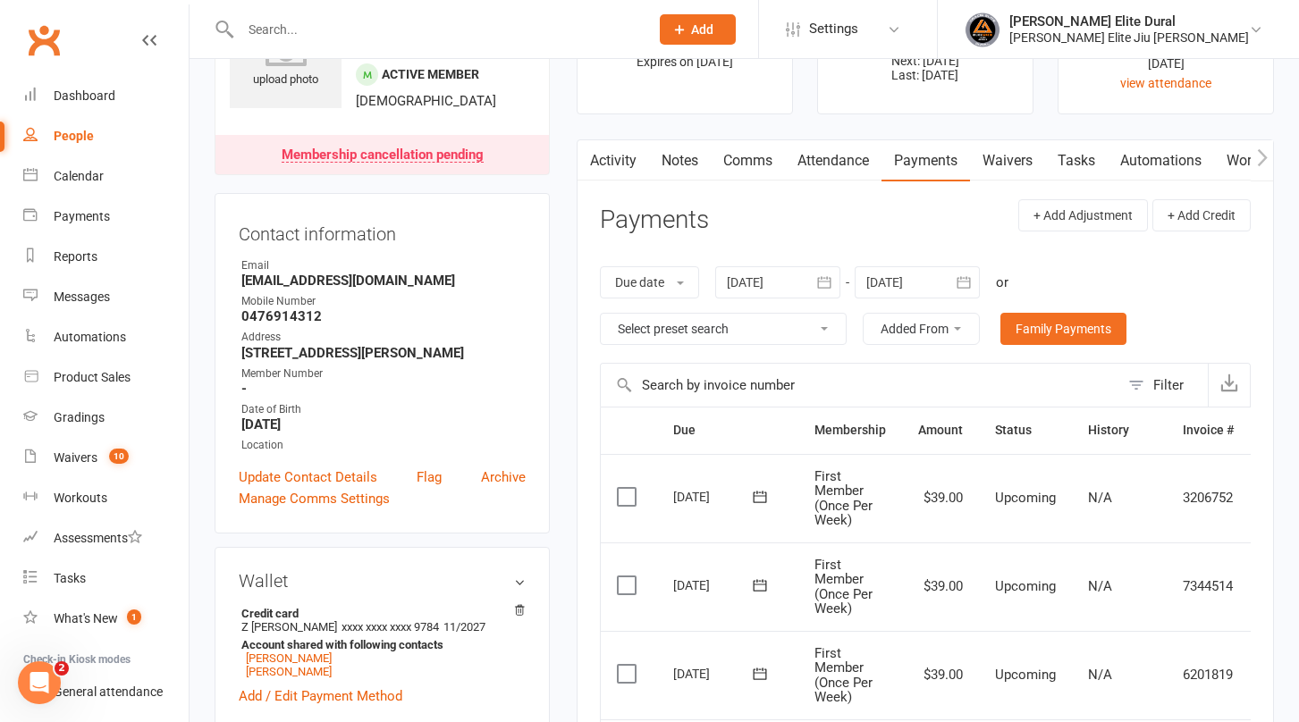
scroll to position [85, 0]
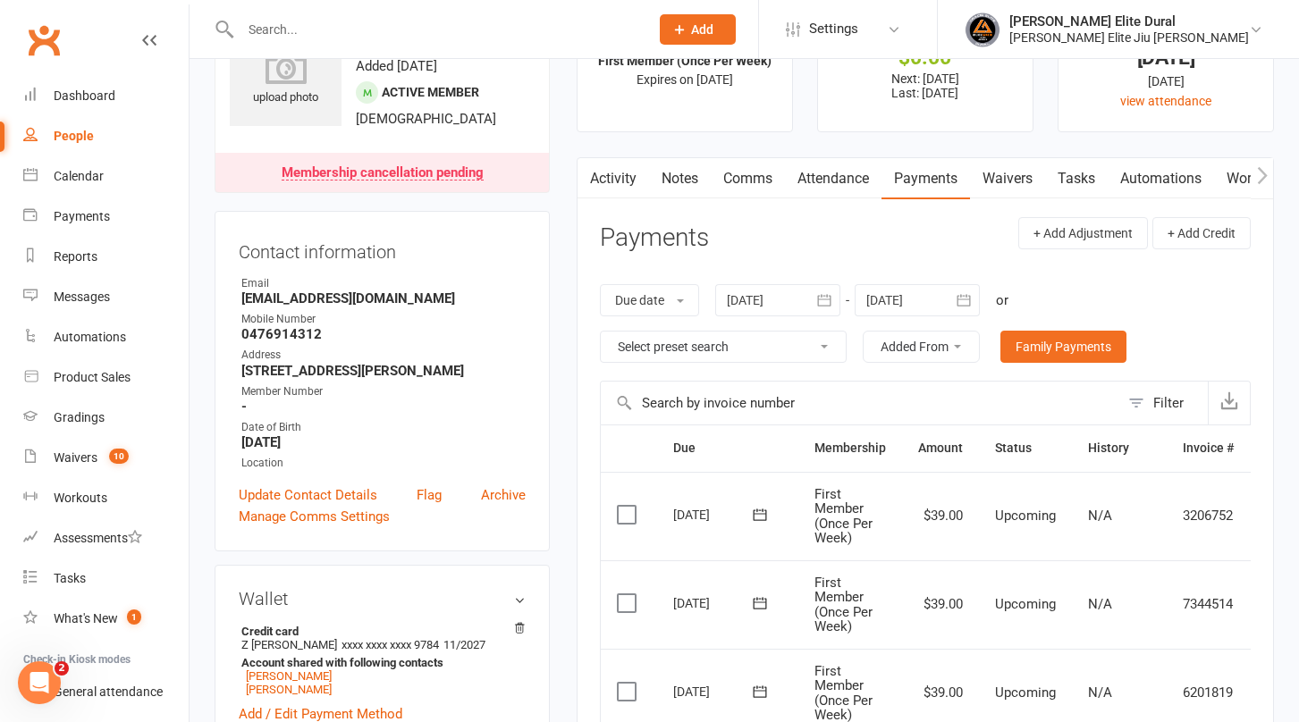
click at [1014, 182] on link "Waivers" at bounding box center [1007, 178] width 75 height 41
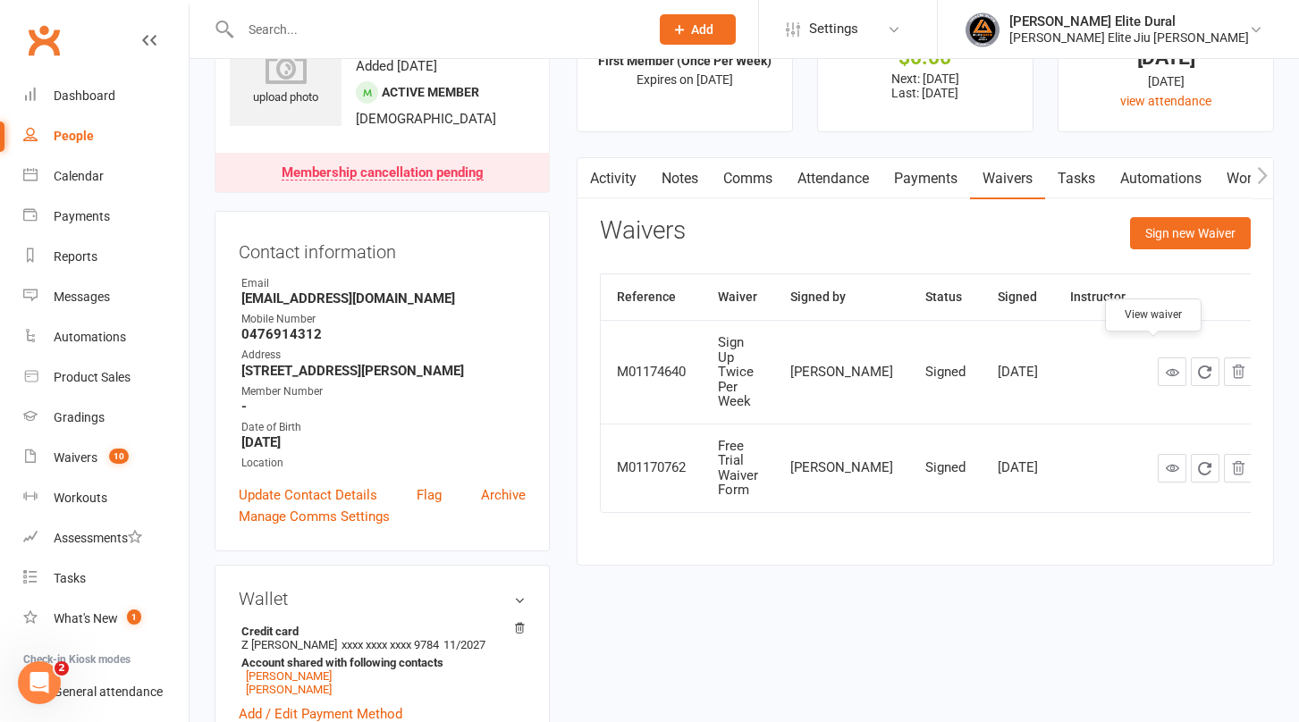
click at [1166, 366] on icon at bounding box center [1172, 372] width 13 height 13
click at [345, 30] on input "text" at bounding box center [435, 29] width 401 height 25
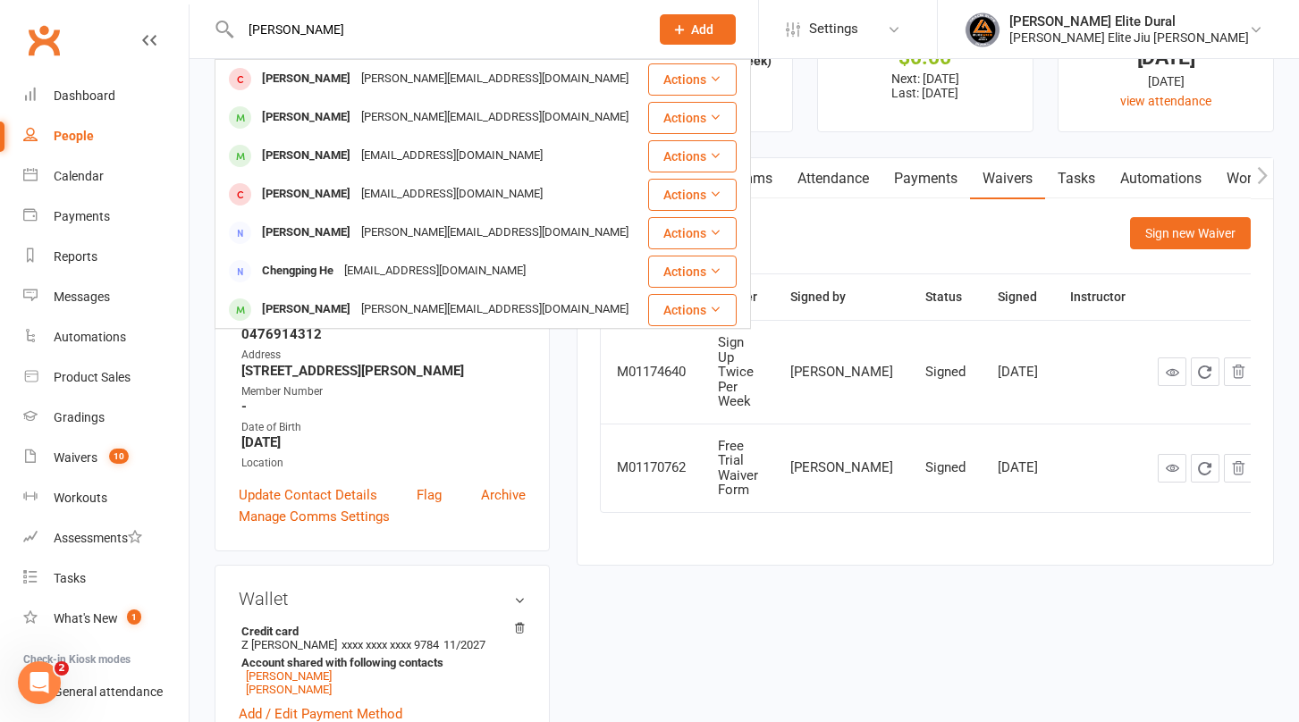
type input "henry"
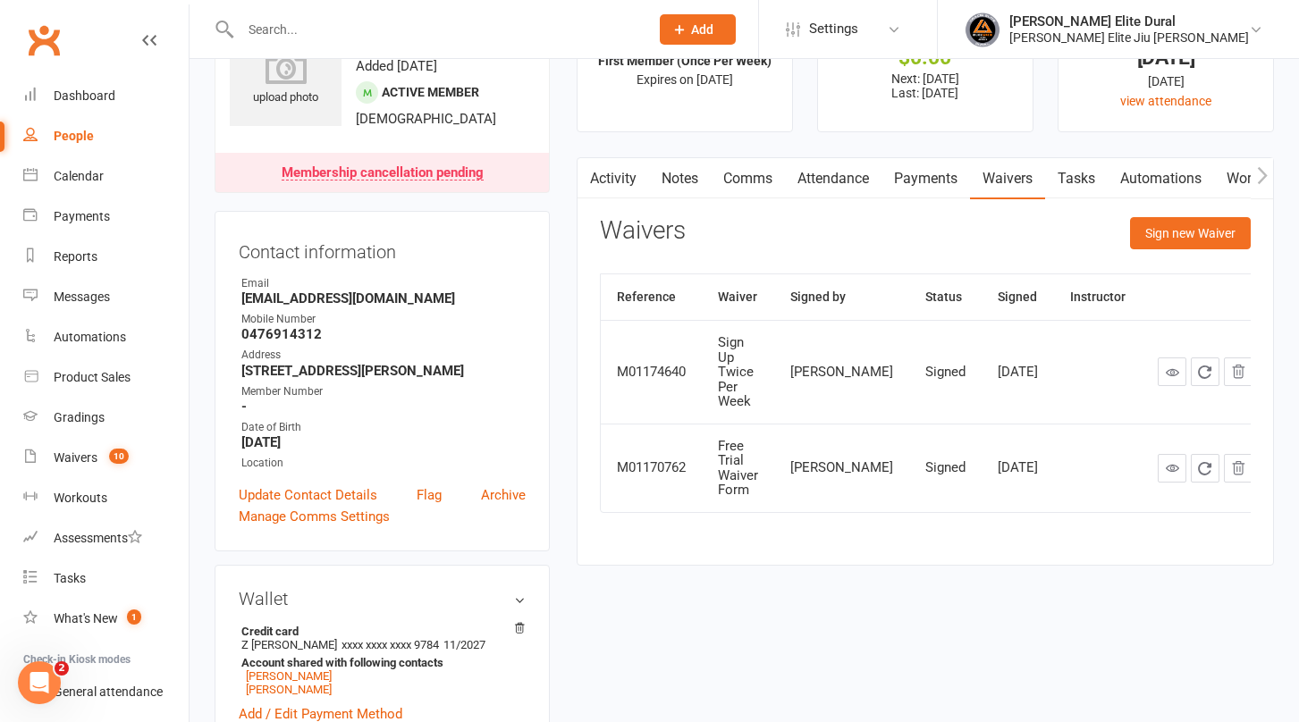
click at [368, 32] on input "text" at bounding box center [435, 29] width 401 height 25
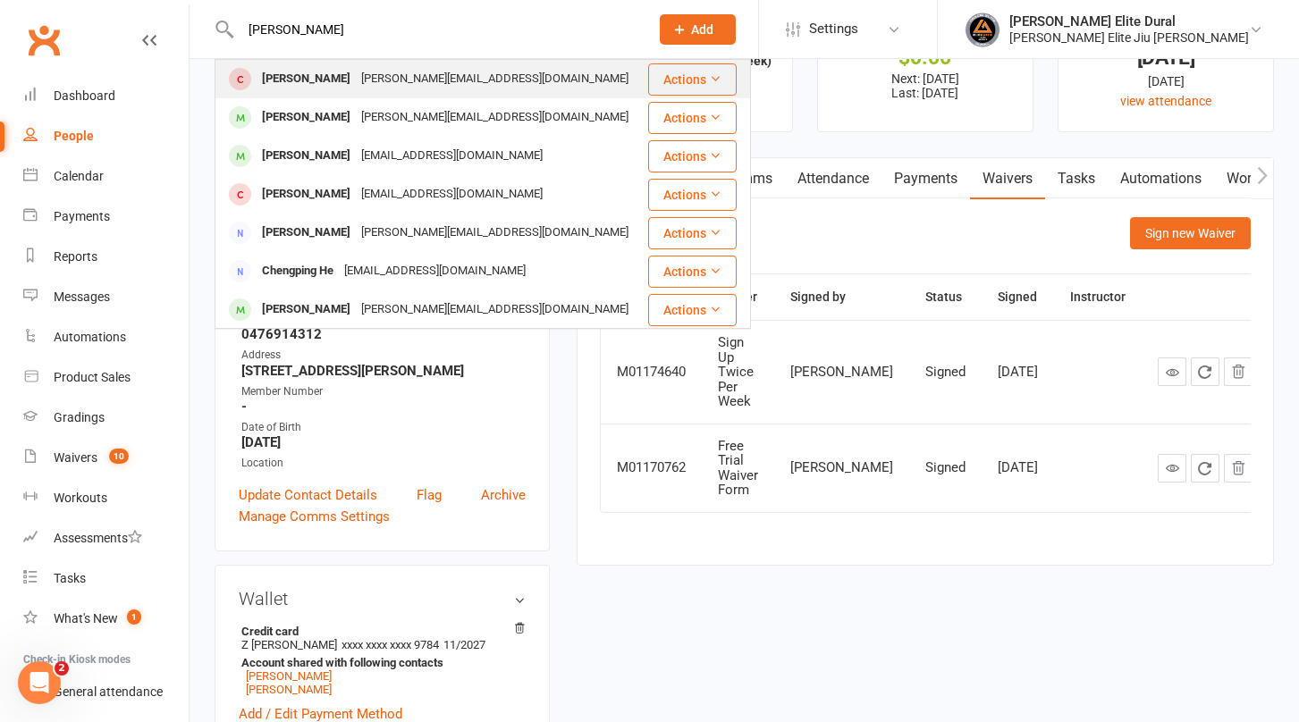
type input "henry"
click at [382, 80] on div "henry_macdonald@icloud.com" at bounding box center [495, 79] width 278 height 26
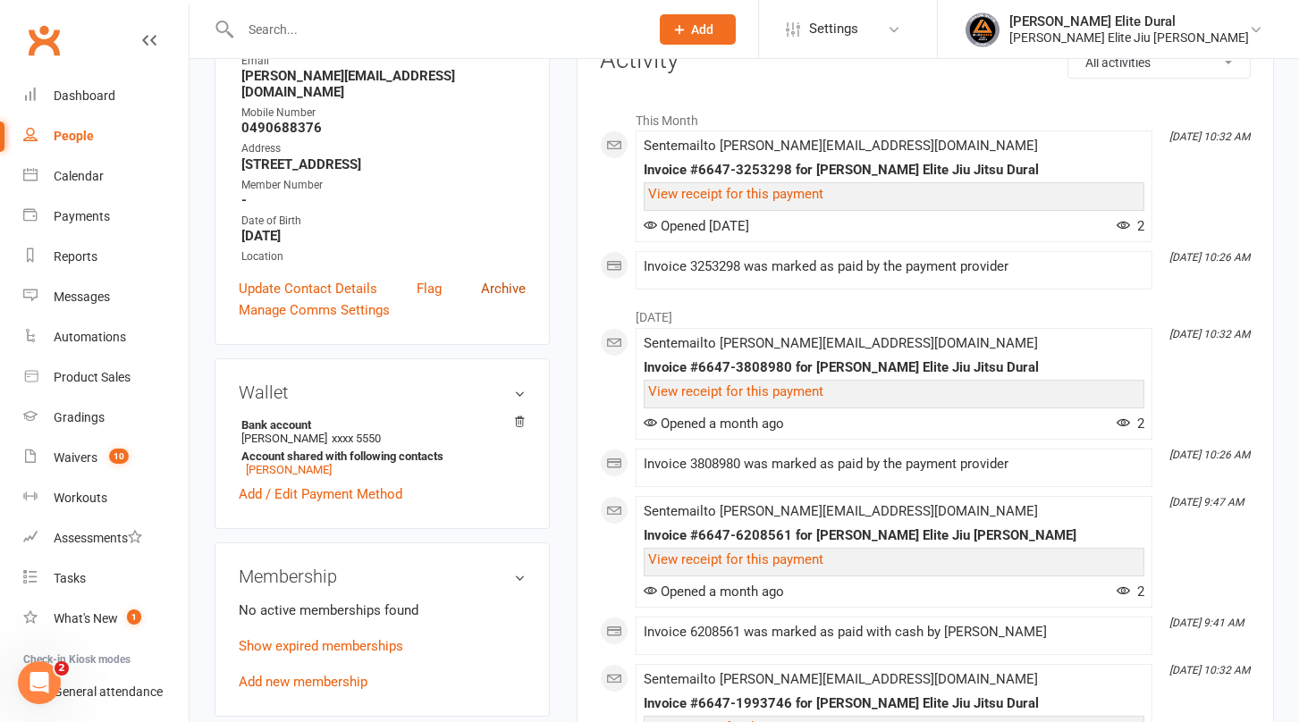
scroll to position [258, 0]
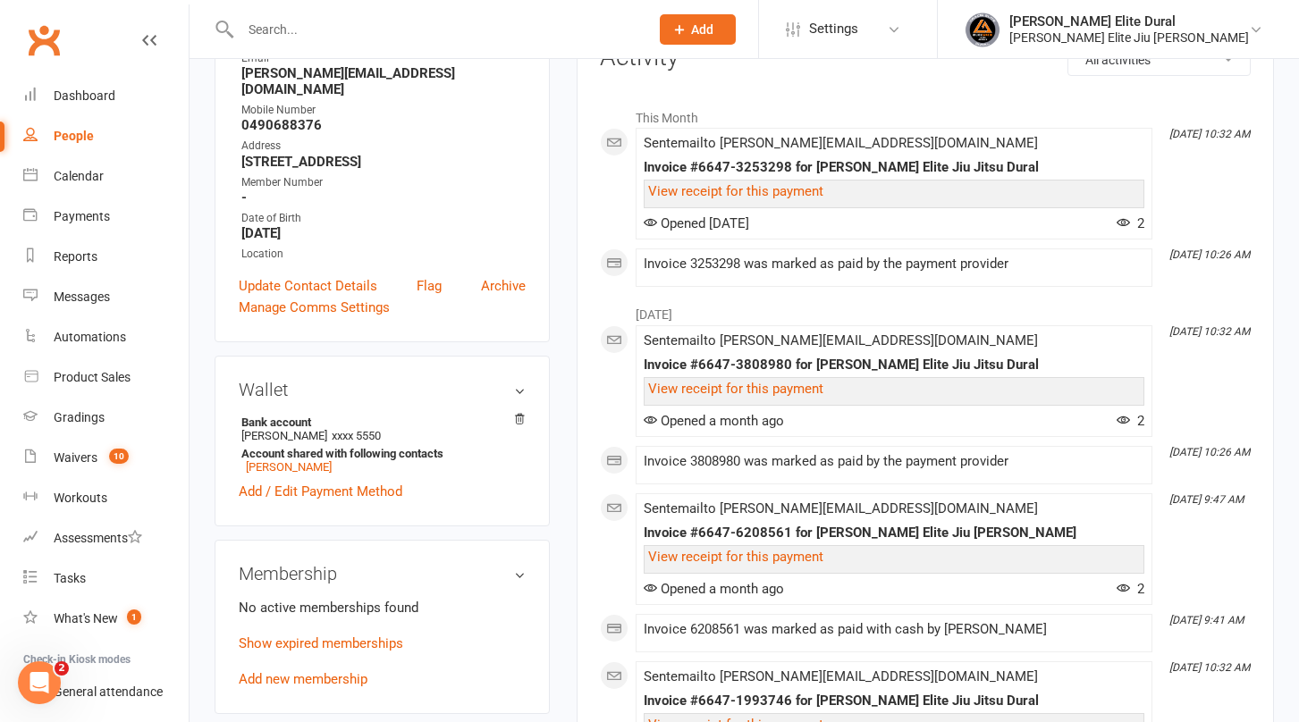
click at [424, 30] on input "text" at bounding box center [435, 29] width 401 height 25
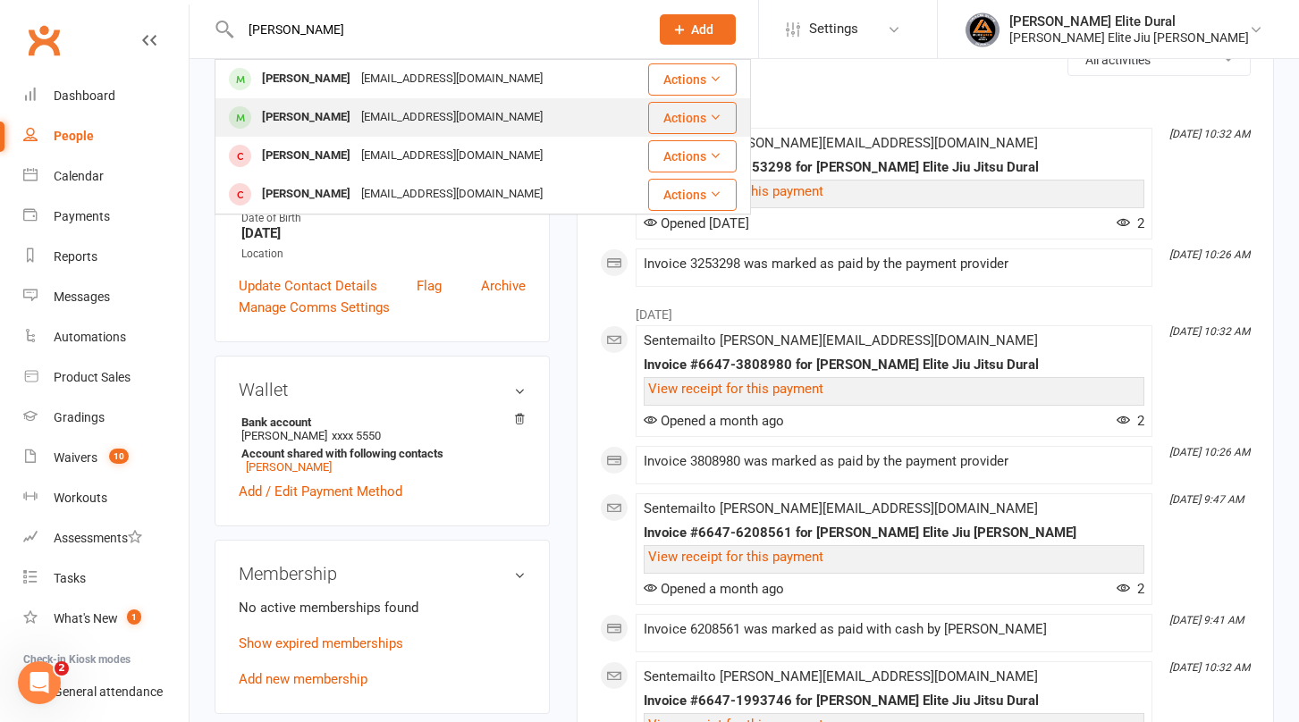
type input "arlo"
click at [408, 115] on div "simonemcanally@gmail.com" at bounding box center [452, 118] width 192 height 26
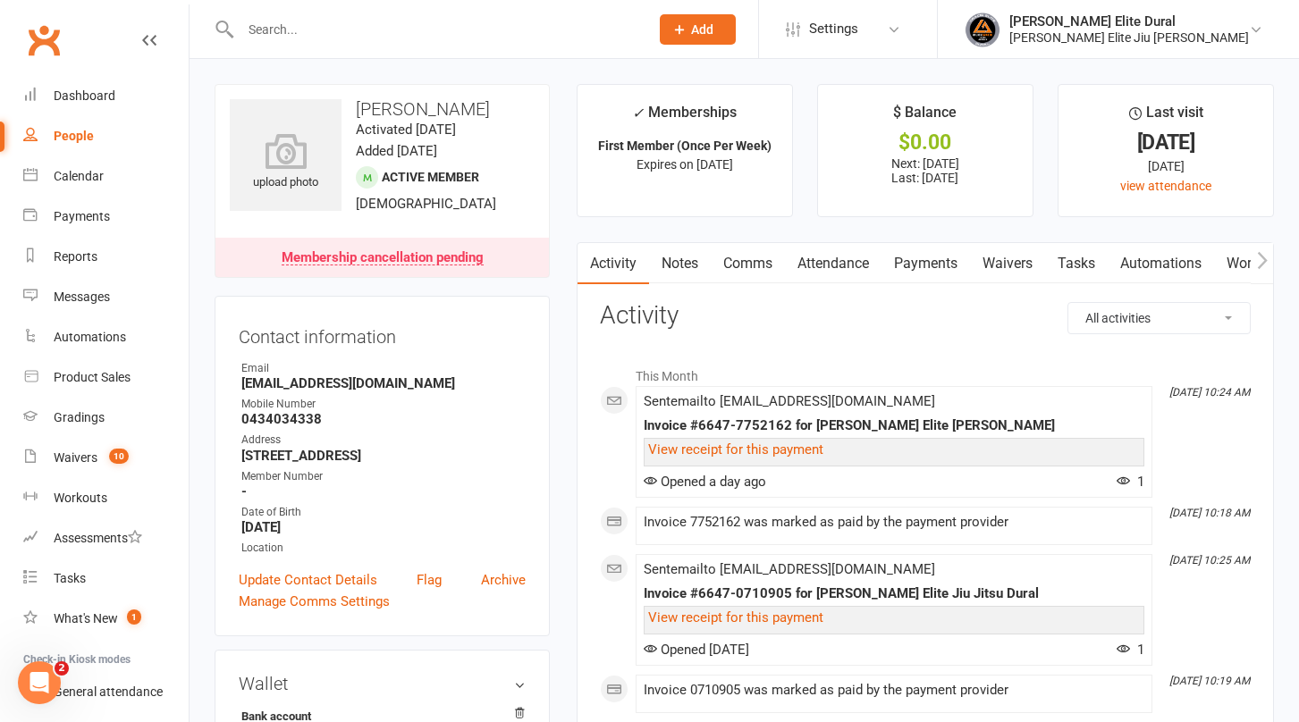
click at [935, 259] on link "Payments" at bounding box center [925, 263] width 89 height 41
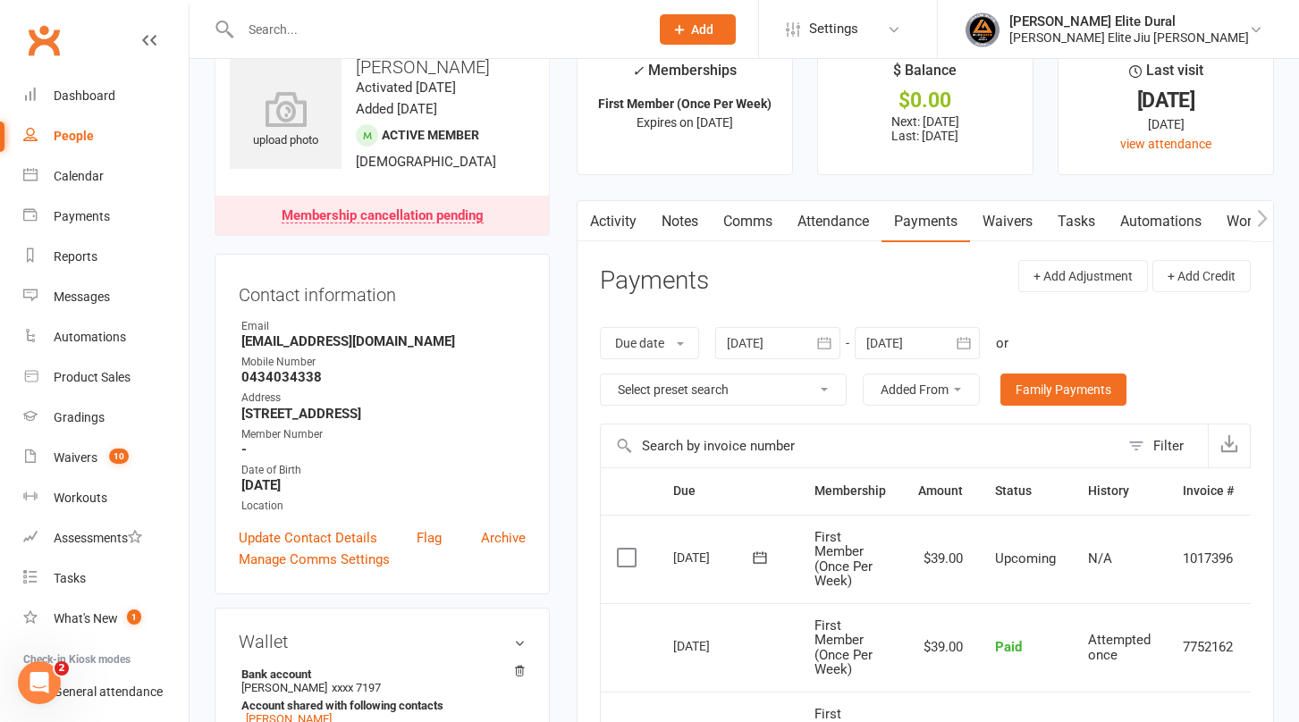
scroll to position [45, 0]
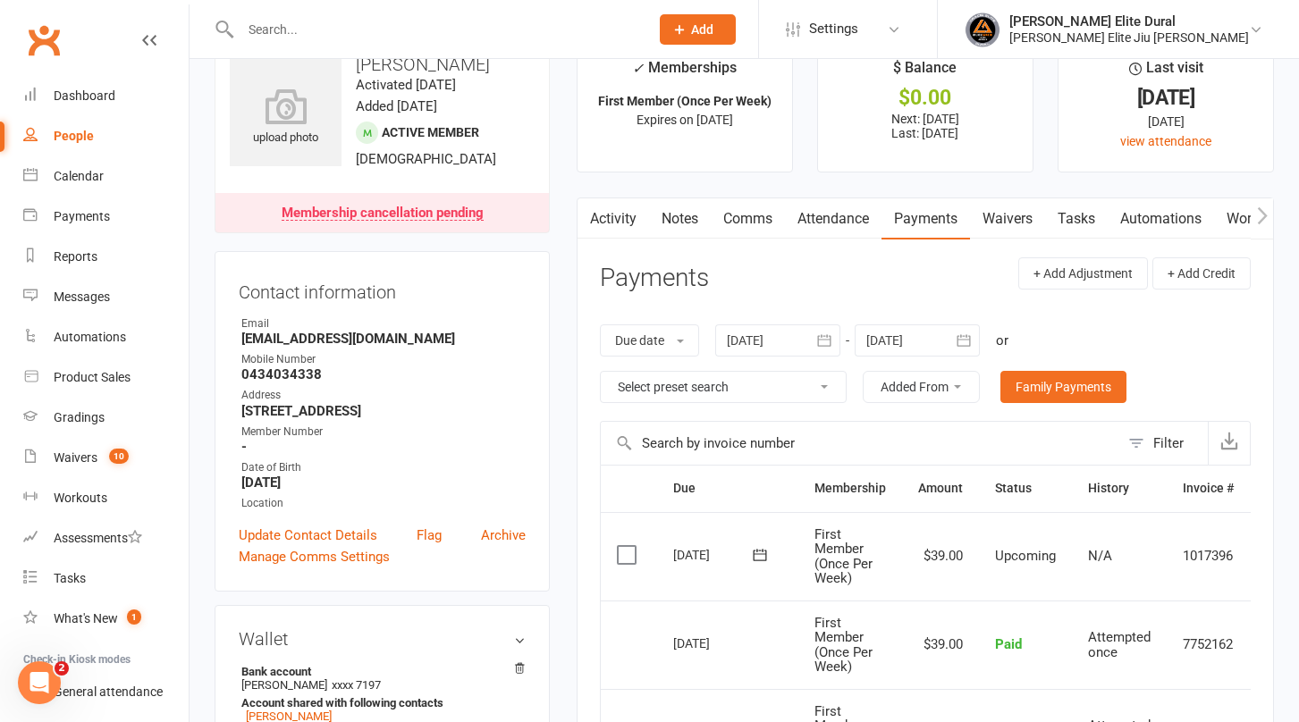
click at [970, 340] on icon "button" at bounding box center [963, 340] width 13 height 12
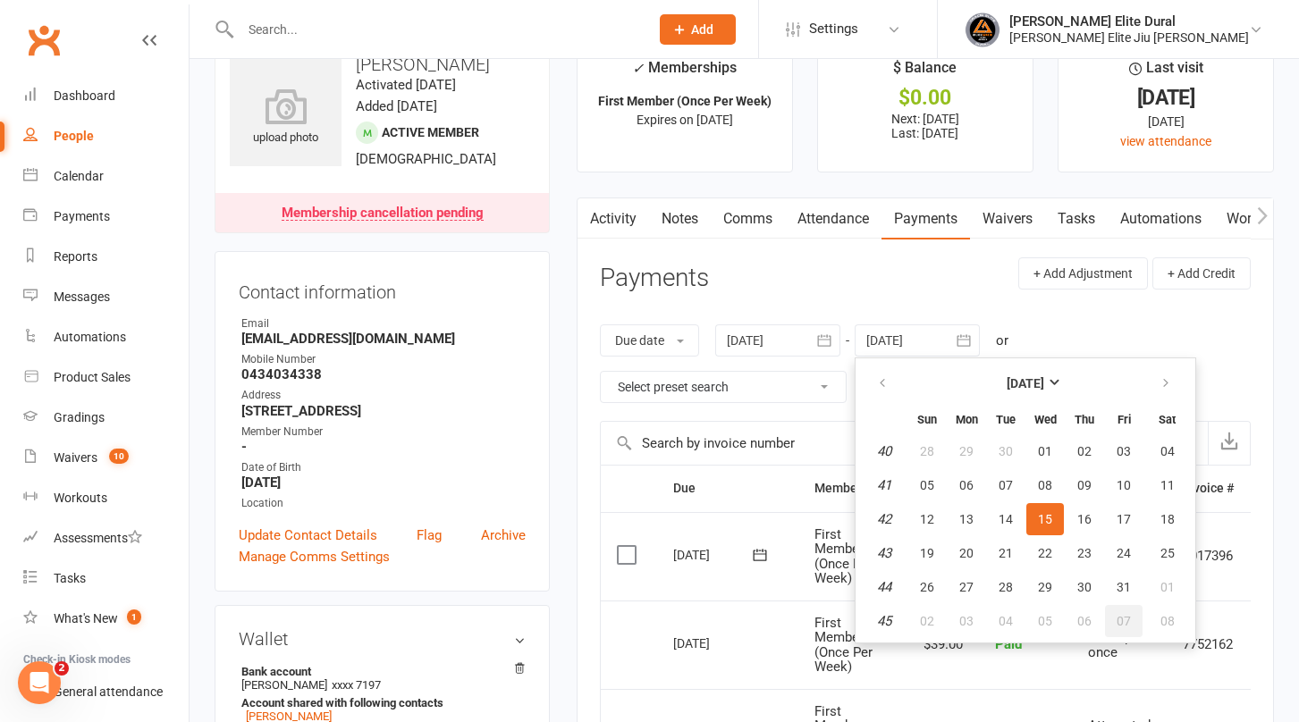
click at [1131, 614] on span "07" at bounding box center [1124, 621] width 14 height 14
type input "07 Nov 2025"
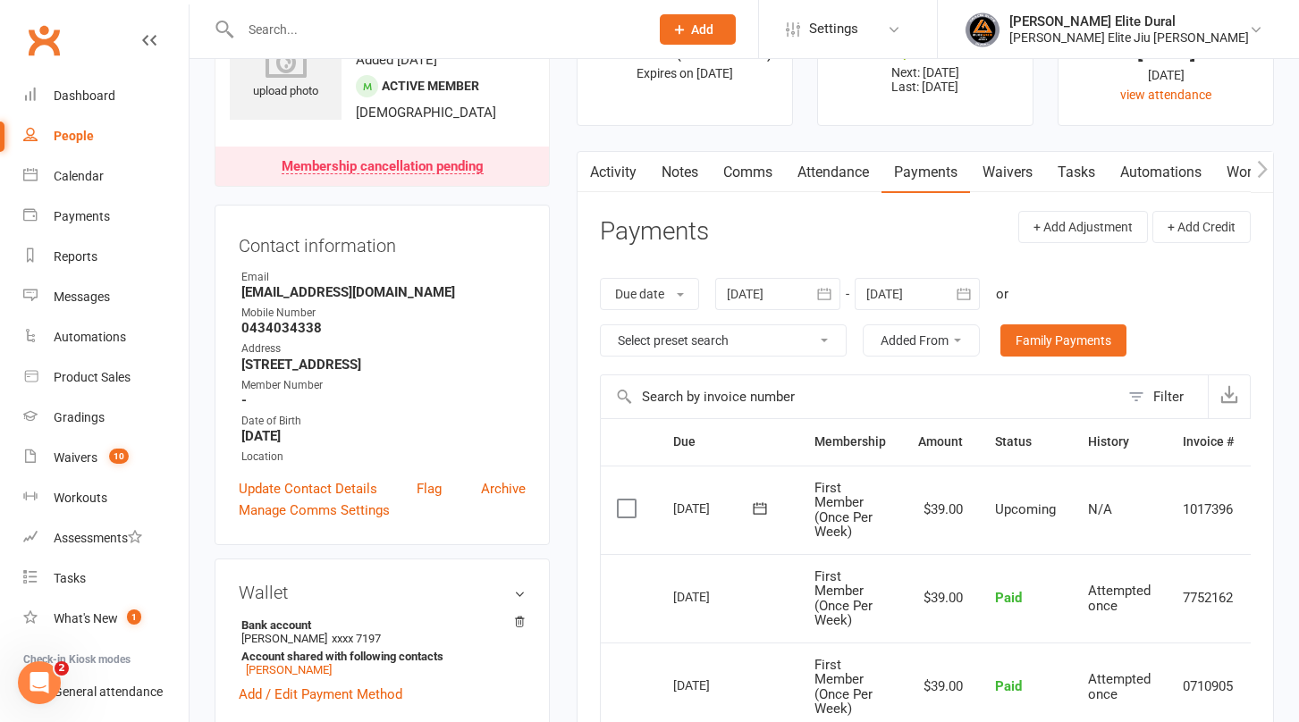
scroll to position [88, 0]
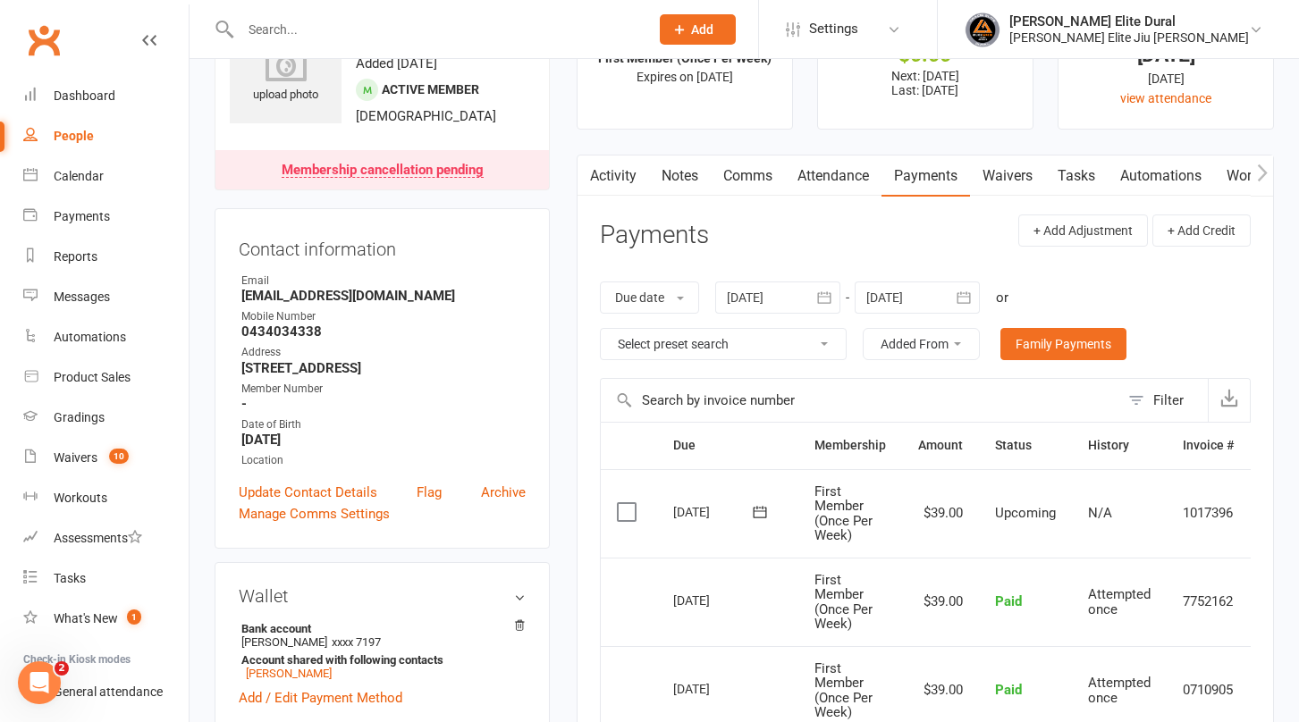
click at [966, 299] on icon "button" at bounding box center [964, 298] width 18 height 18
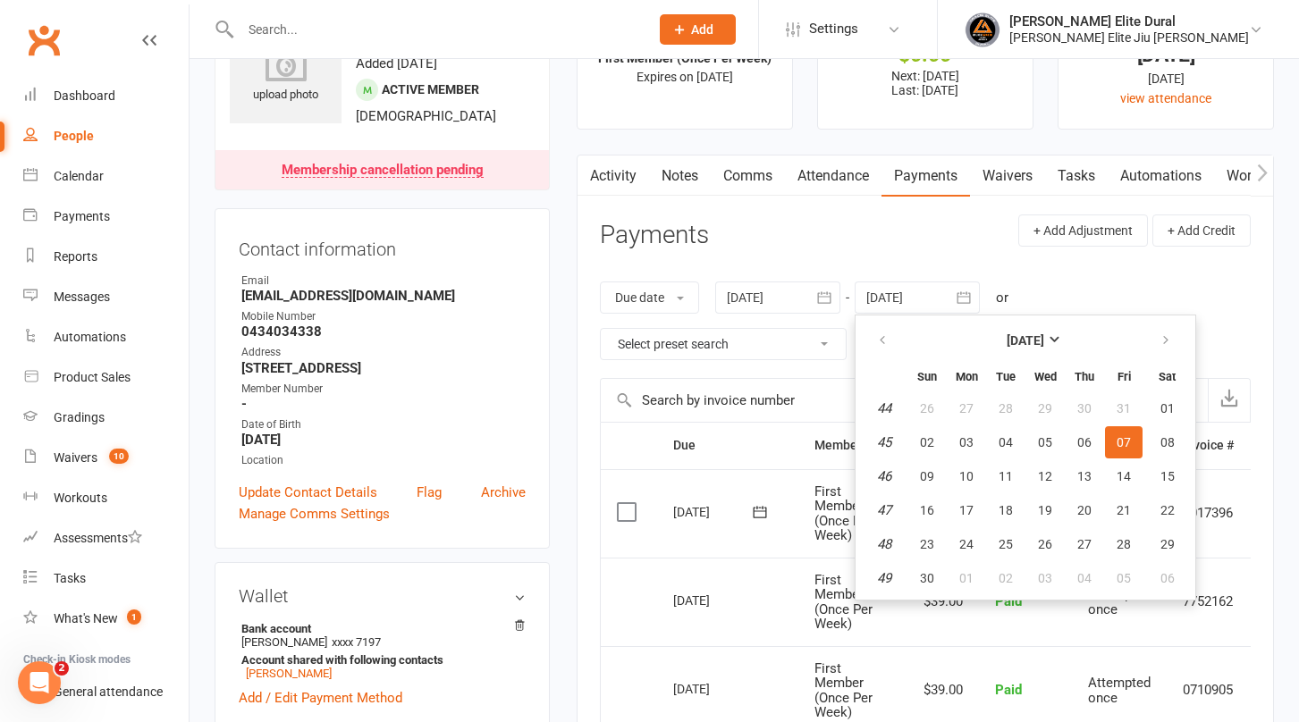
click at [431, 30] on input "text" at bounding box center [435, 29] width 401 height 25
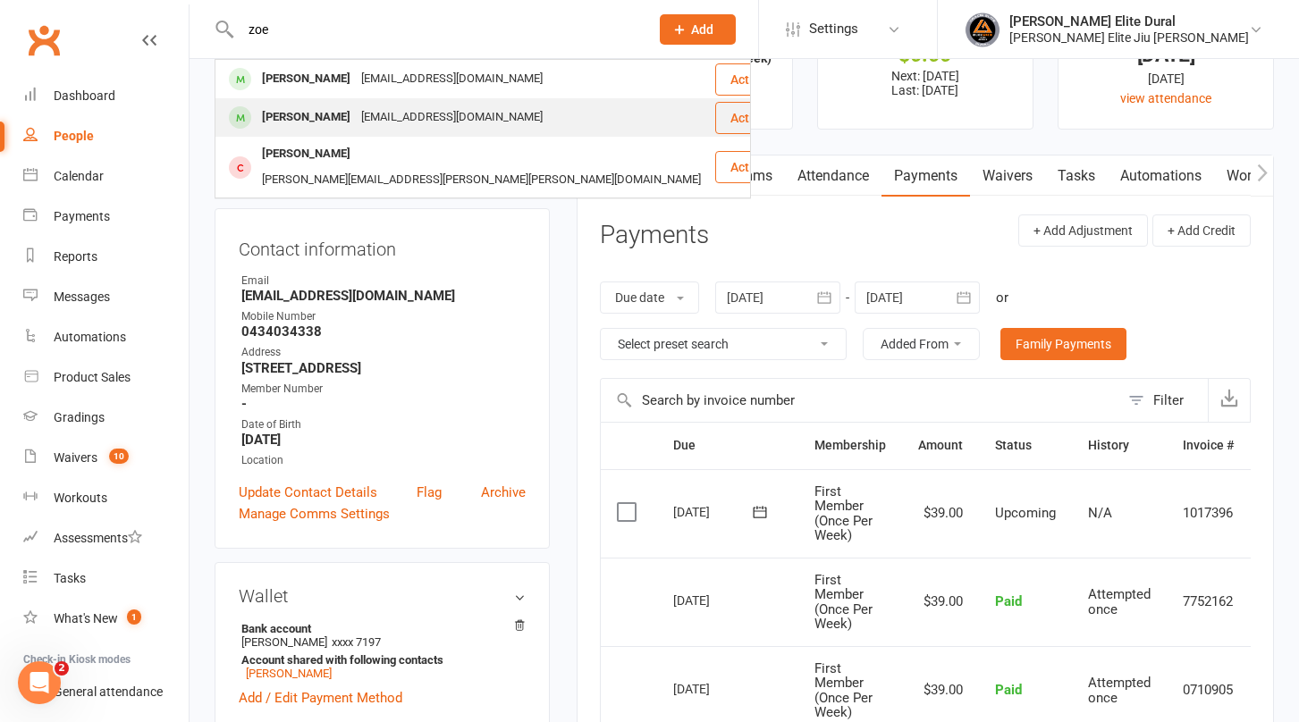
type input "zoe"
click at [418, 119] on div "[EMAIL_ADDRESS][DOMAIN_NAME]" at bounding box center [452, 118] width 192 height 26
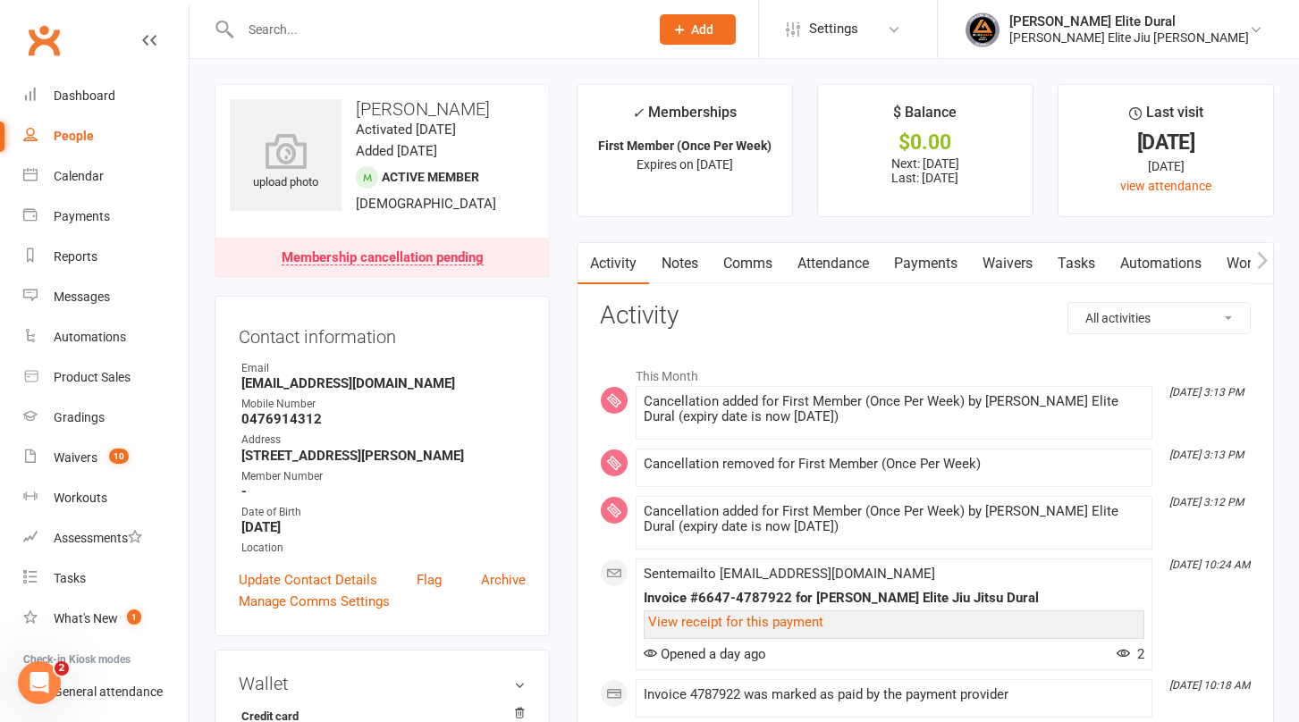
click at [916, 265] on link "Payments" at bounding box center [925, 263] width 89 height 41
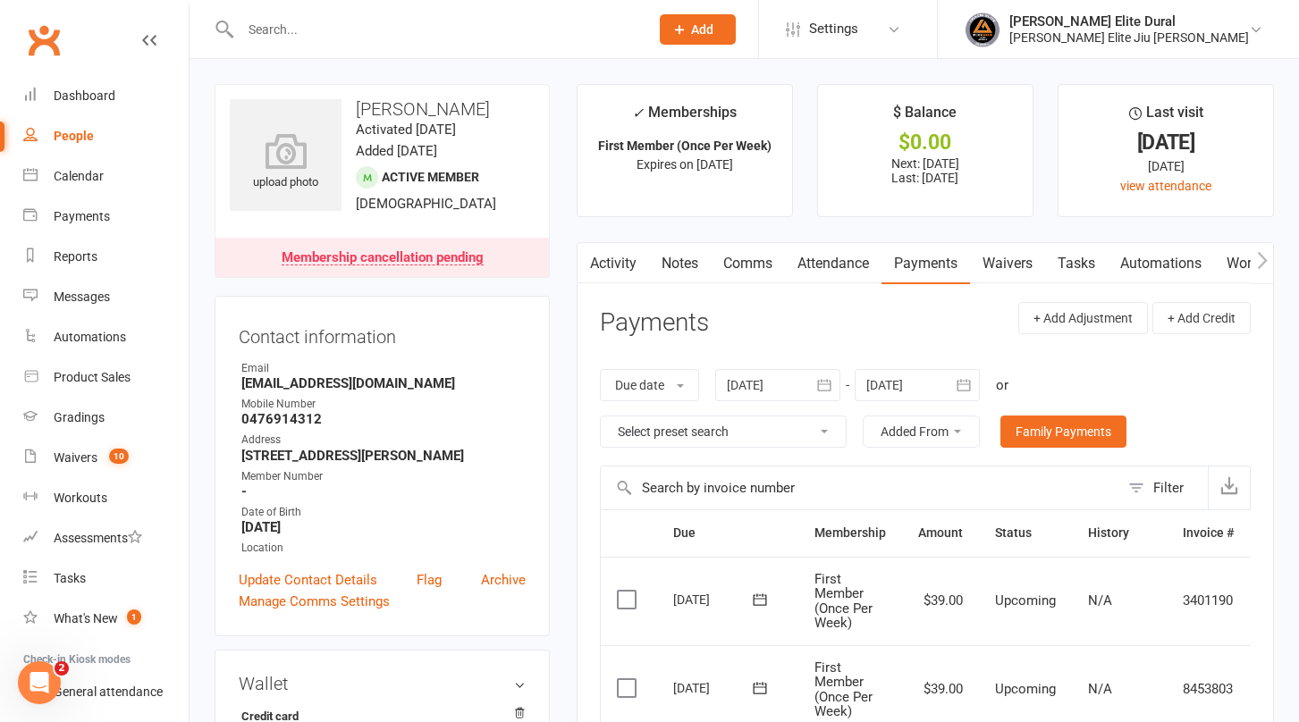
click at [969, 381] on icon "button" at bounding box center [963, 385] width 13 height 12
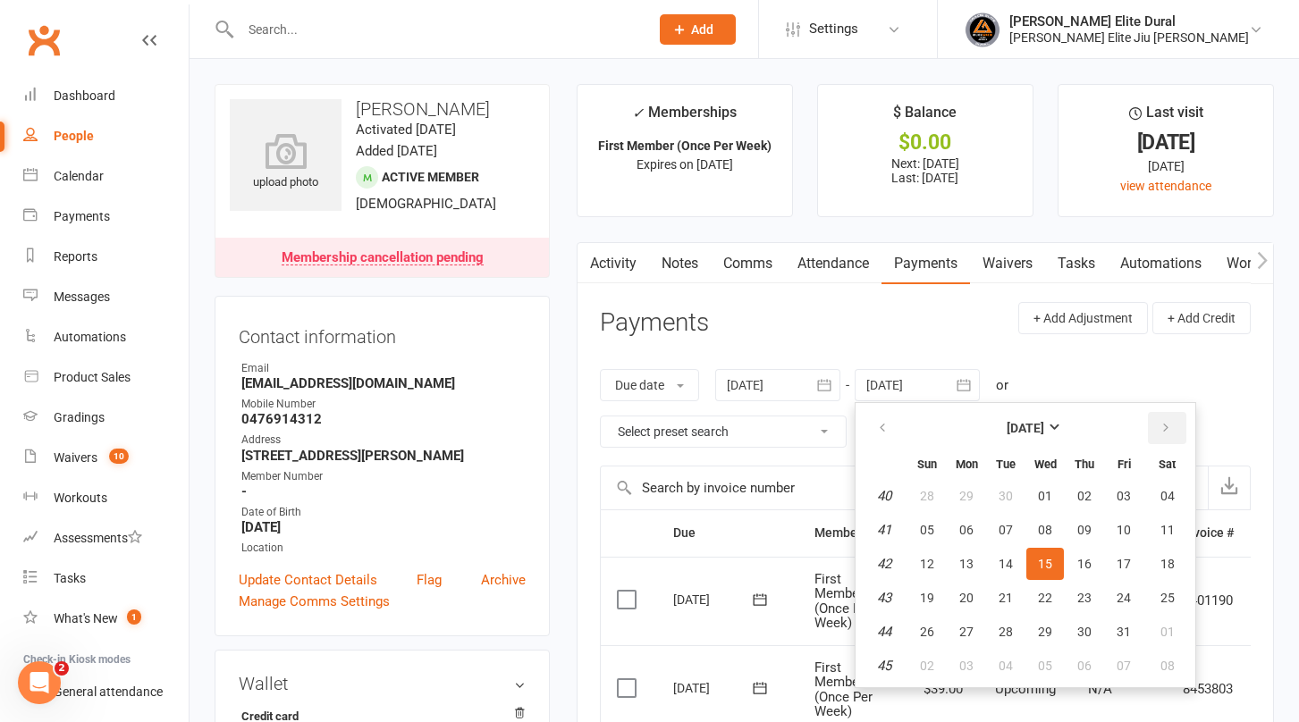
click at [1172, 424] on icon "button" at bounding box center [1166, 428] width 13 height 14
click at [1175, 667] on span "06" at bounding box center [1167, 666] width 14 height 14
type input "06 Dec 2025"
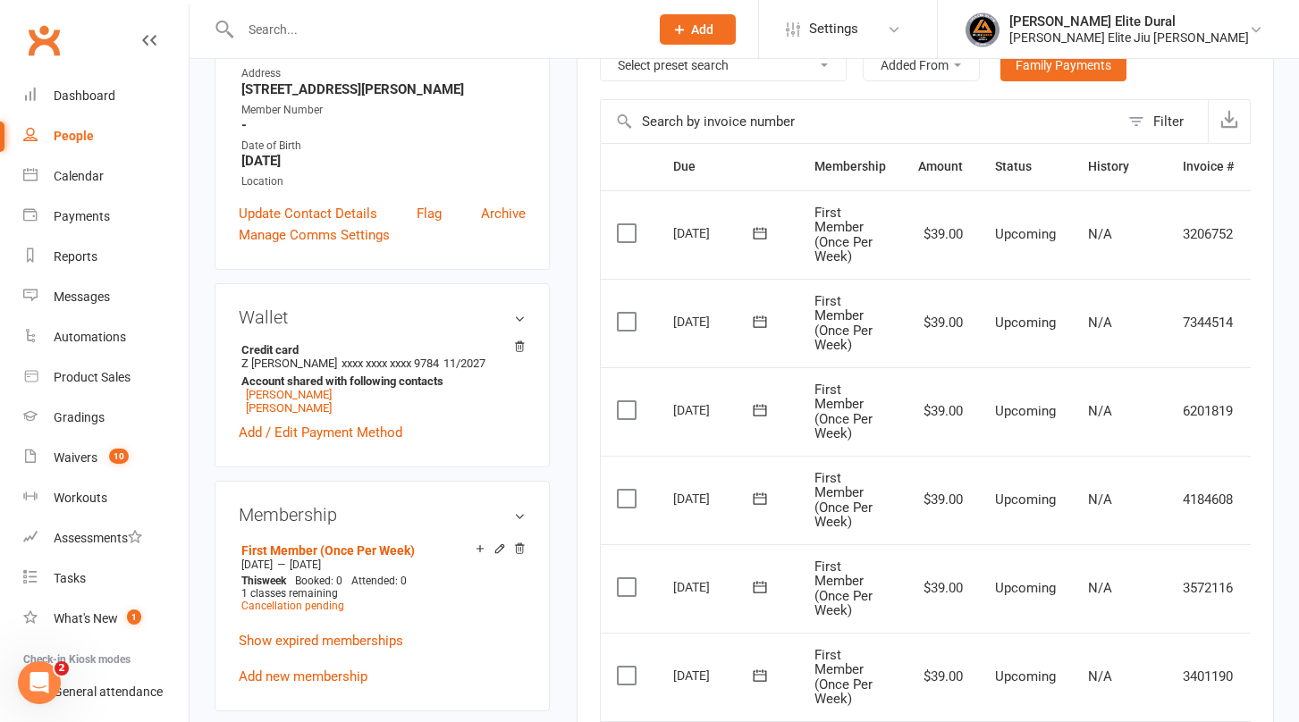
scroll to position [383, 0]
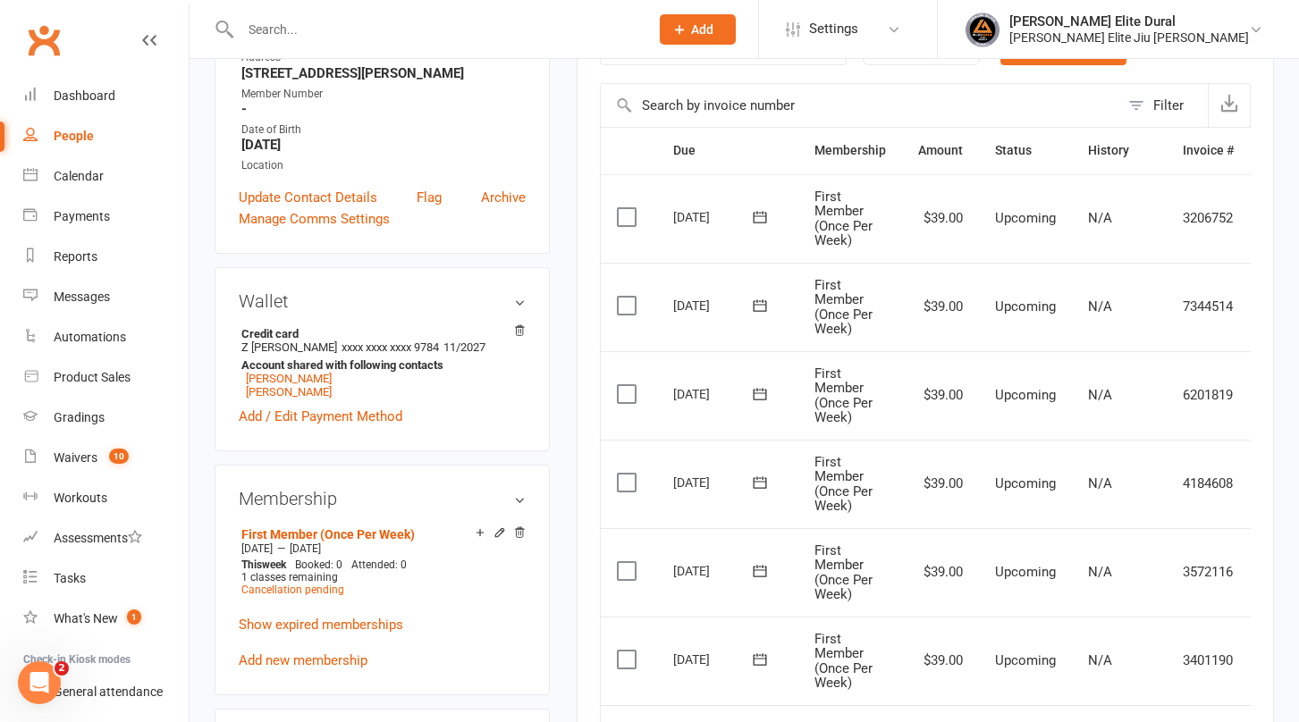
click at [361, 27] on input "text" at bounding box center [435, 29] width 401 height 25
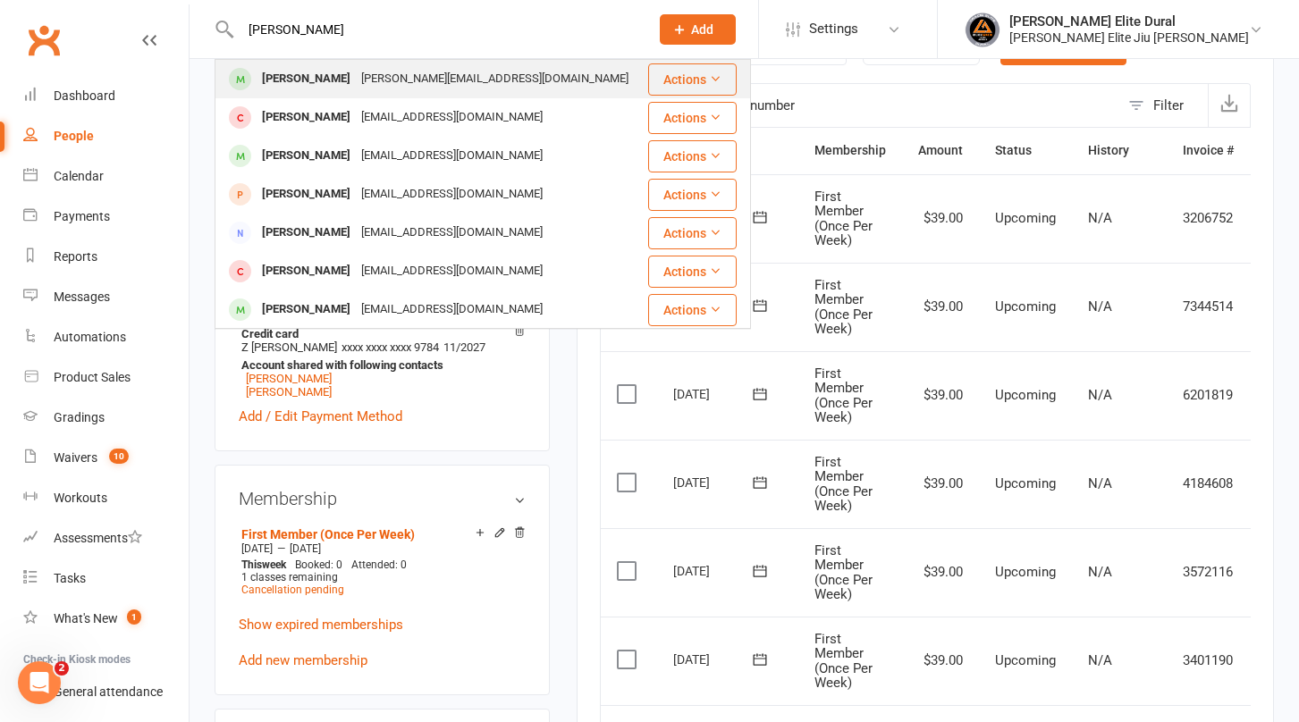
type input "nathan"
click at [356, 85] on div "Nathanhayes@live.com.au" at bounding box center [495, 79] width 278 height 26
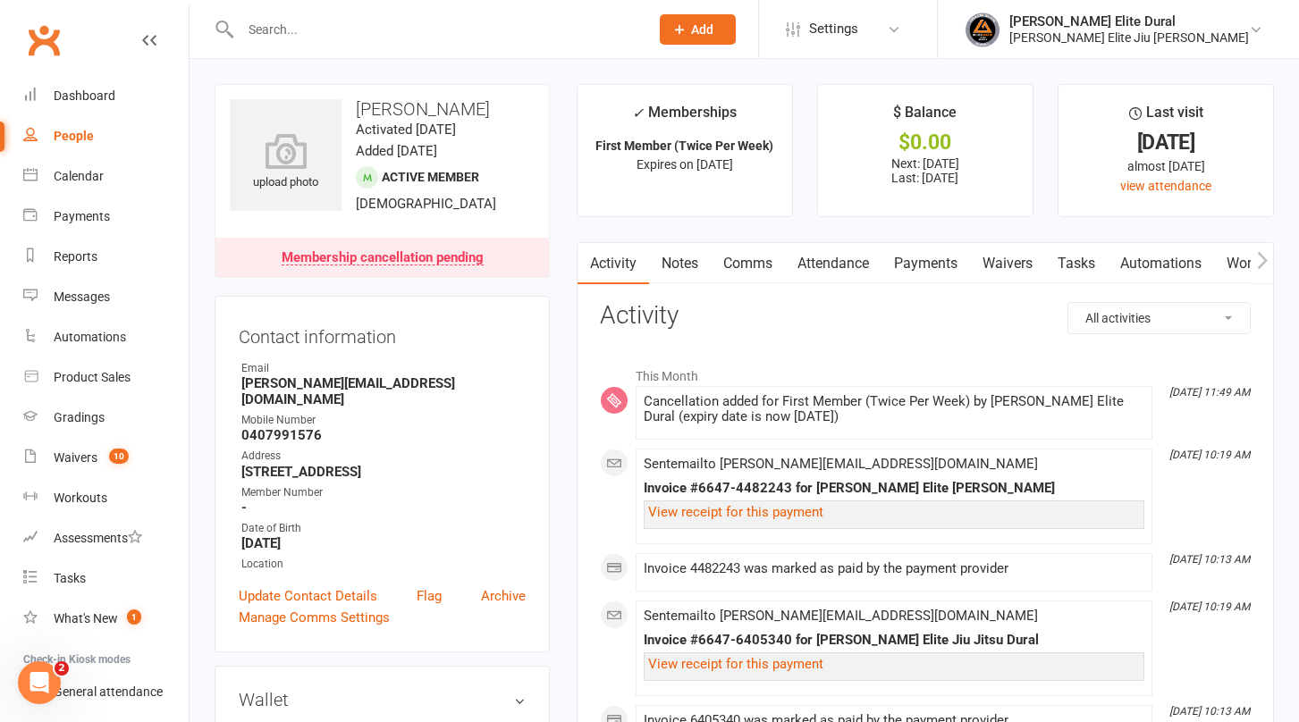
click at [991, 260] on link "Waivers" at bounding box center [1007, 263] width 75 height 41
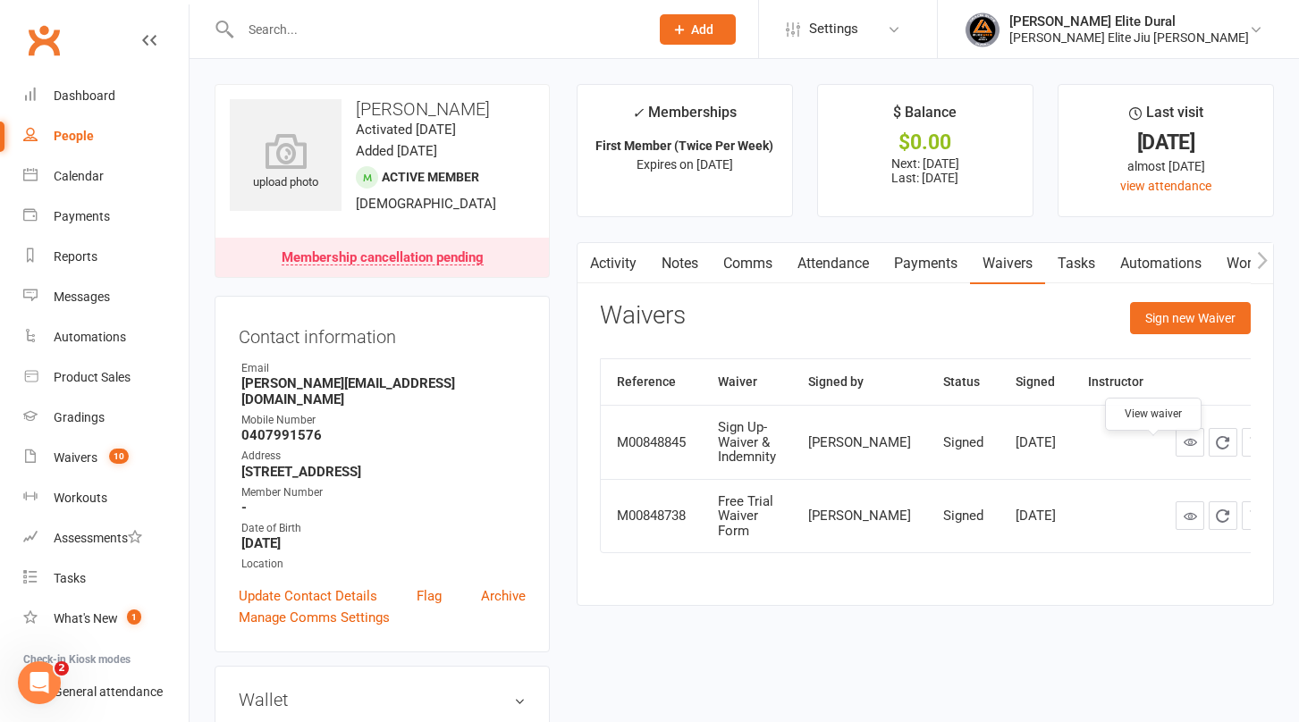
click at [1184, 449] on icon at bounding box center [1190, 441] width 13 height 13
click at [932, 258] on link "Payments" at bounding box center [925, 263] width 89 height 41
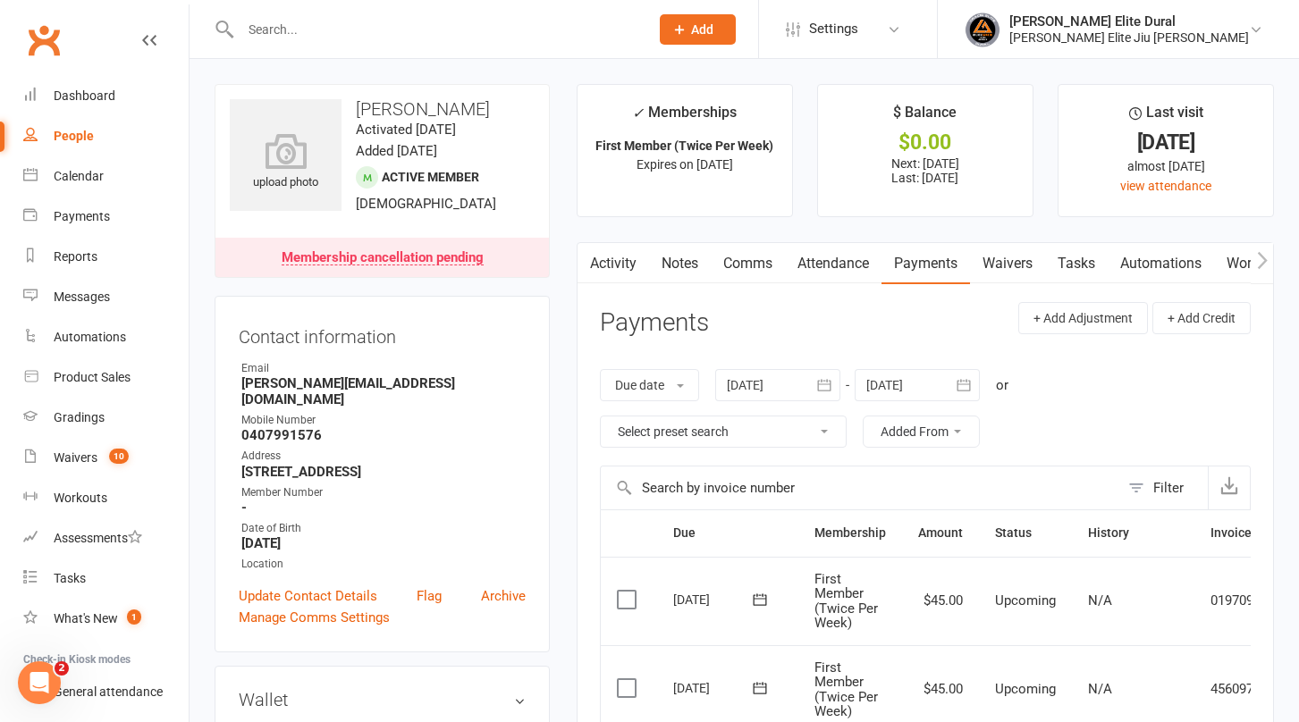
click at [970, 383] on icon "button" at bounding box center [964, 385] width 18 height 18
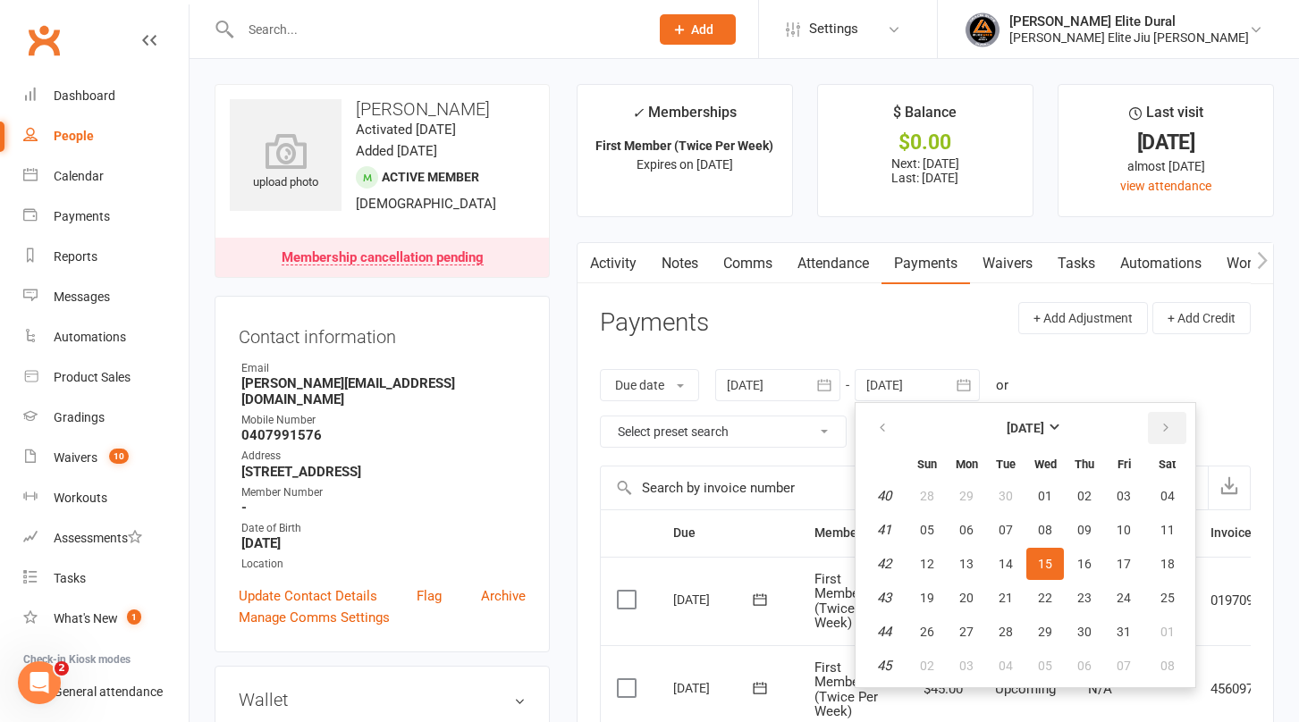
click at [1175, 436] on button "button" at bounding box center [1167, 428] width 38 height 32
click at [1170, 660] on span "06" at bounding box center [1167, 666] width 14 height 14
type input "06 Dec 2025"
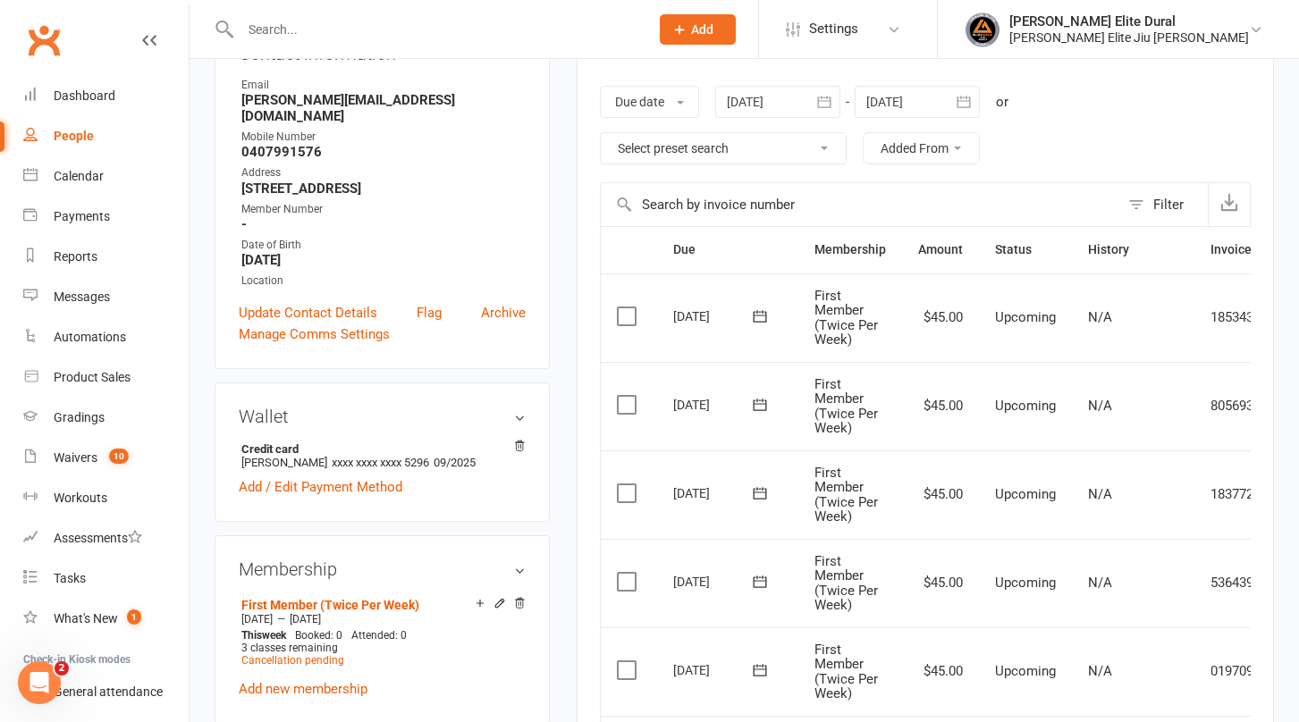
scroll to position [282, 0]
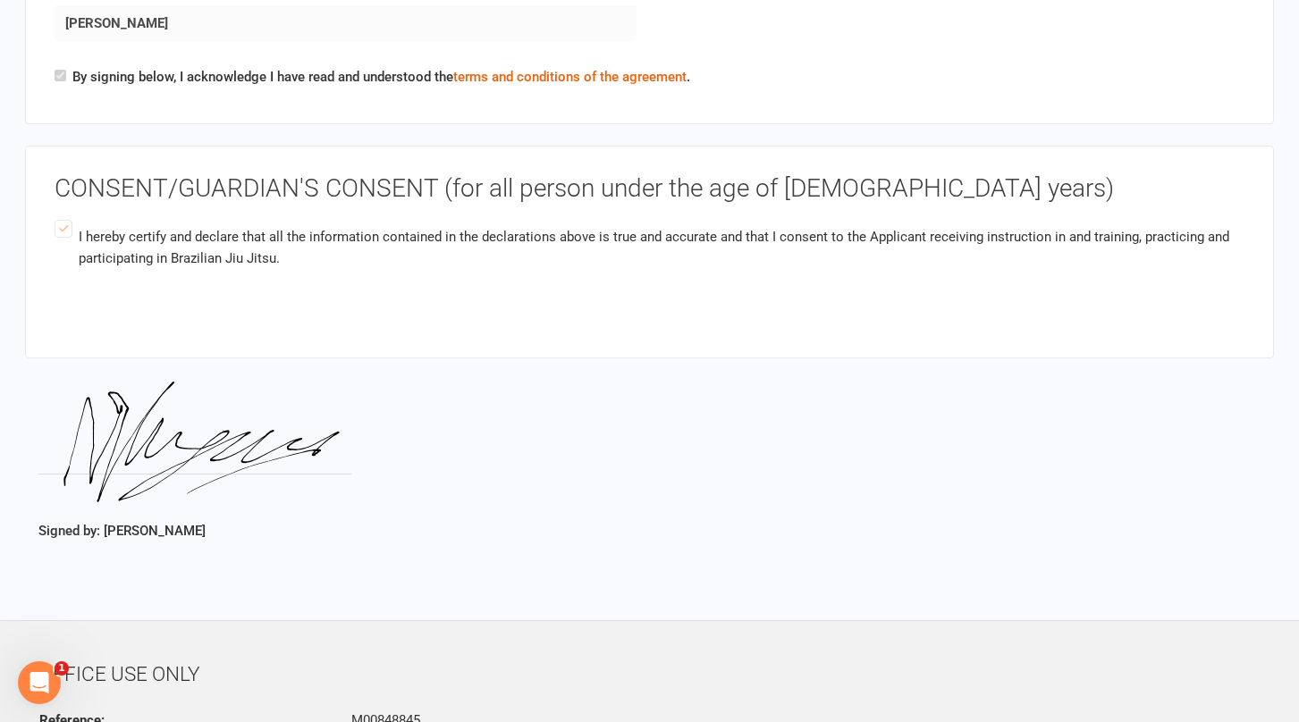
scroll to position [2526, 0]
